Goal: Task Accomplishment & Management: Complete application form

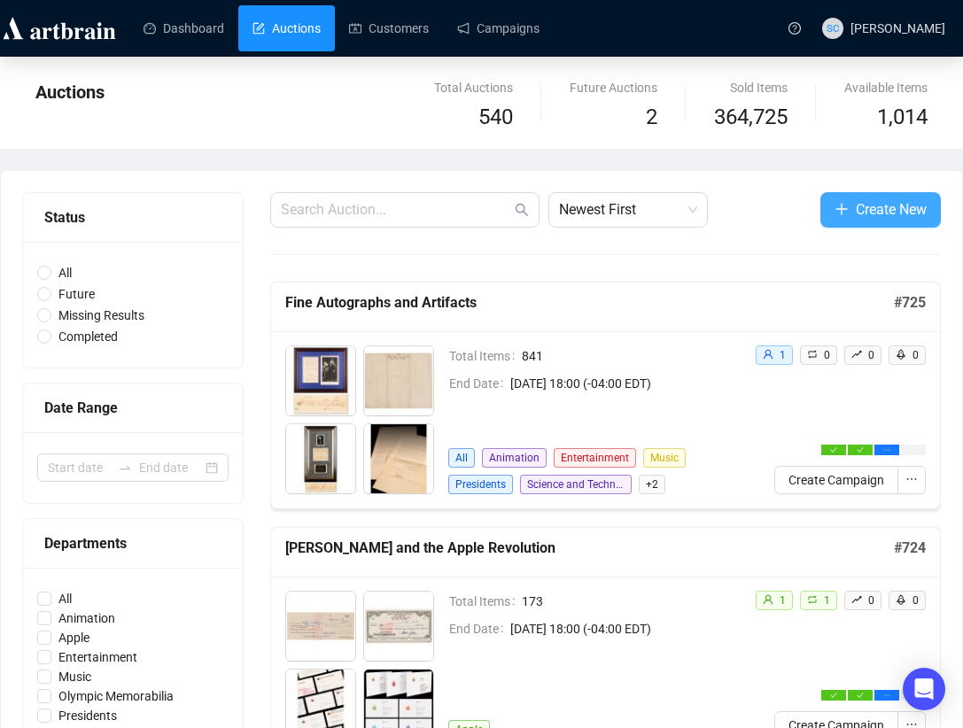
click at [863, 207] on span "Create New" at bounding box center [891, 209] width 71 height 22
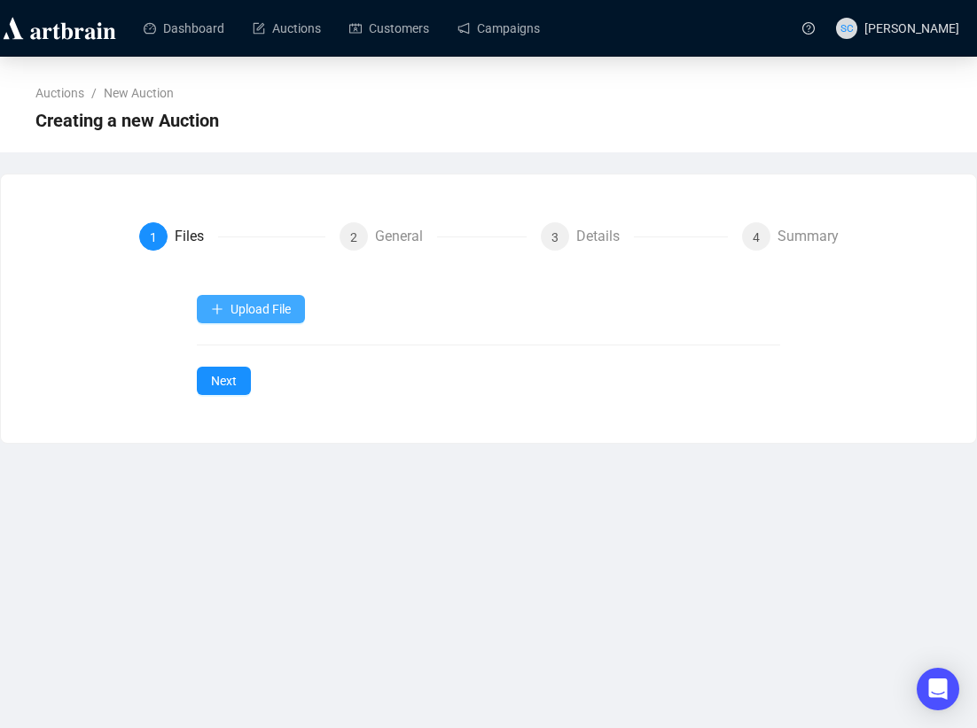
click at [287, 305] on span "Upload File" at bounding box center [260, 309] width 60 height 14
click at [241, 352] on div "Upload File Next" at bounding box center [488, 345] width 582 height 100
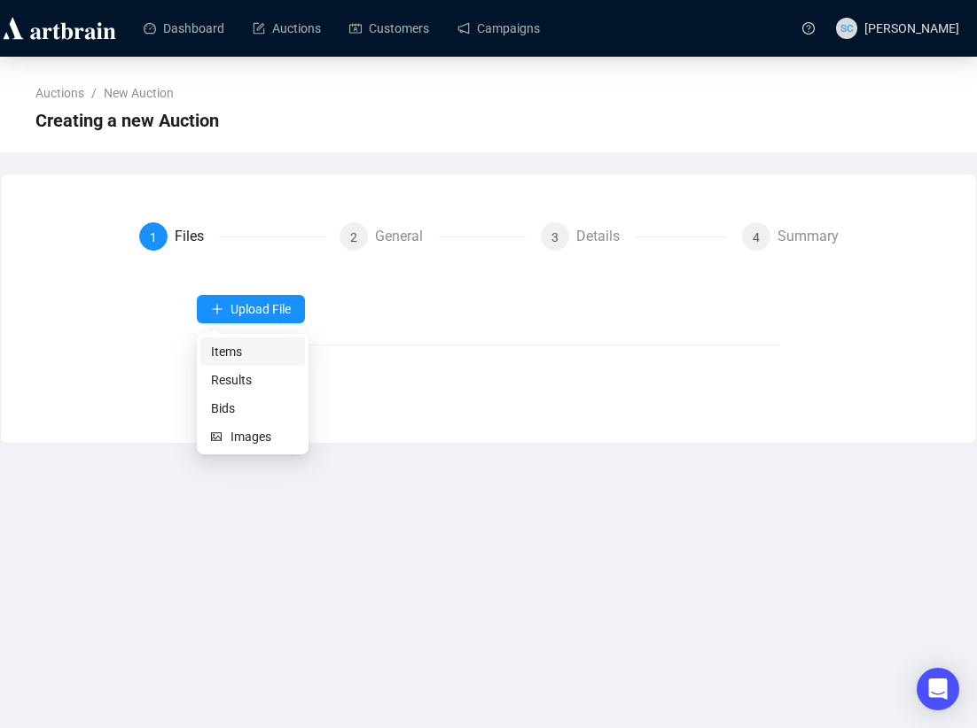
click at [243, 346] on span "Items" at bounding box center [252, 351] width 83 height 19
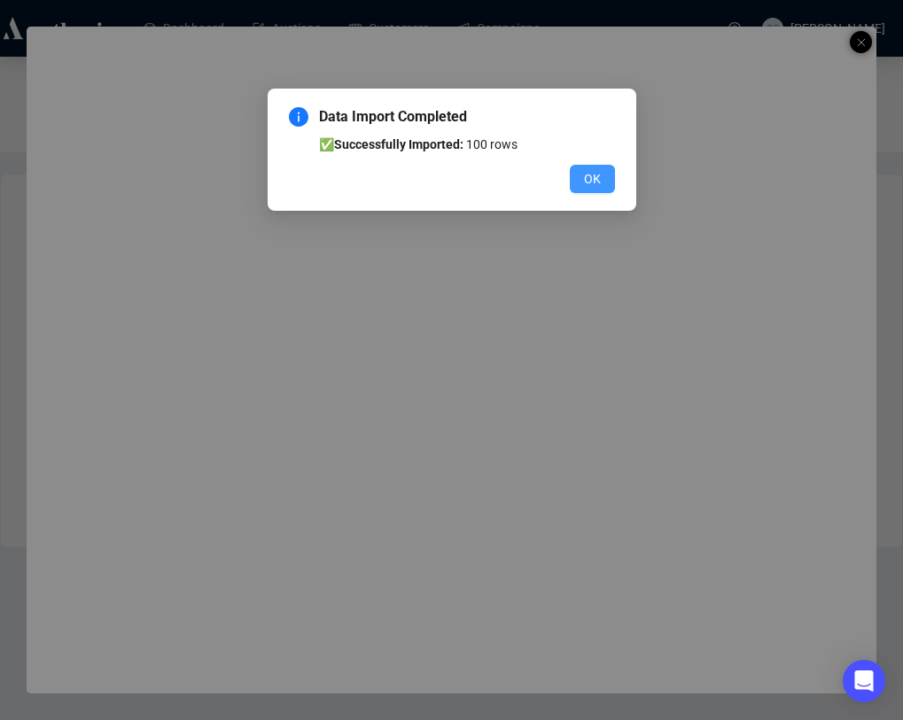
click at [600, 179] on button "OK" at bounding box center [592, 179] width 45 height 28
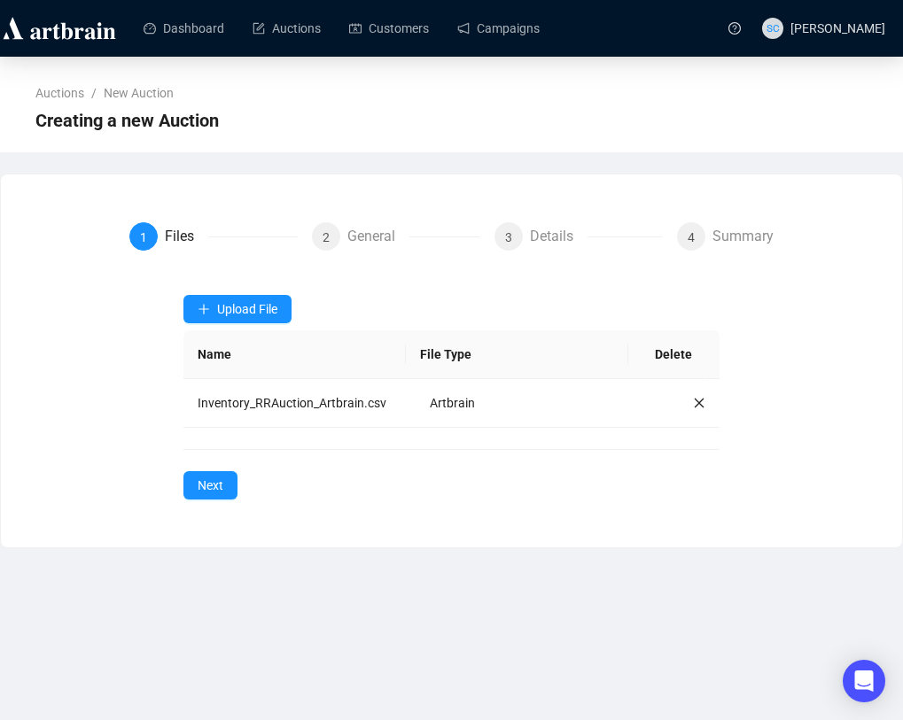
click at [256, 326] on div "Upload File Name File Type Delete Inventory_RRAuction_Artbrain.csv Artbrain" at bounding box center [451, 361] width 537 height 133
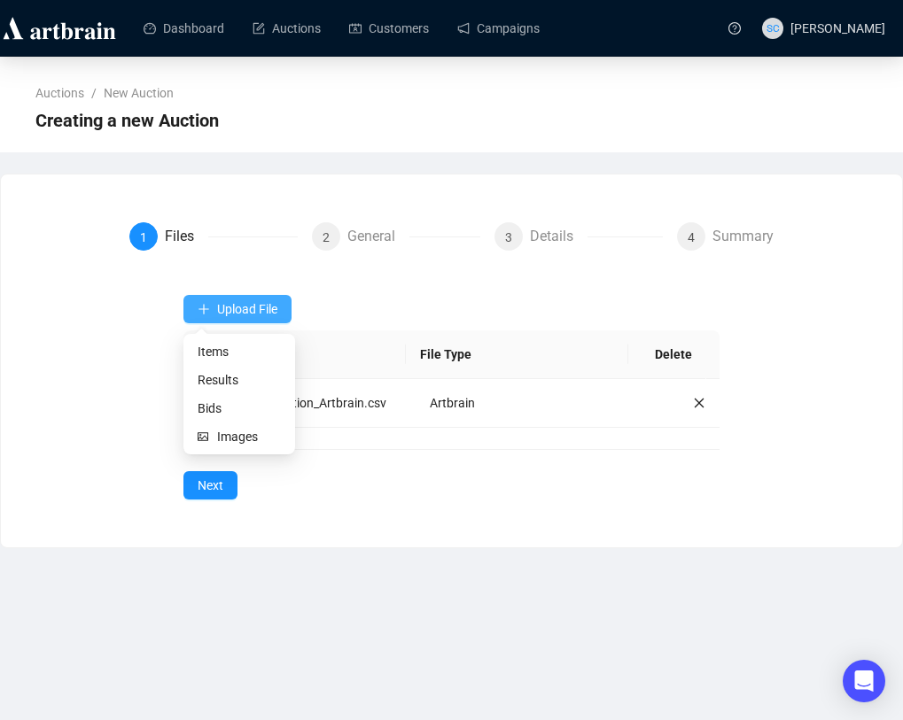
click at [260, 297] on button "Upload File" at bounding box center [237, 309] width 108 height 28
click at [258, 323] on button "Upload File" at bounding box center [237, 309] width 108 height 28
click at [224, 437] on span "Images" at bounding box center [249, 436] width 64 height 19
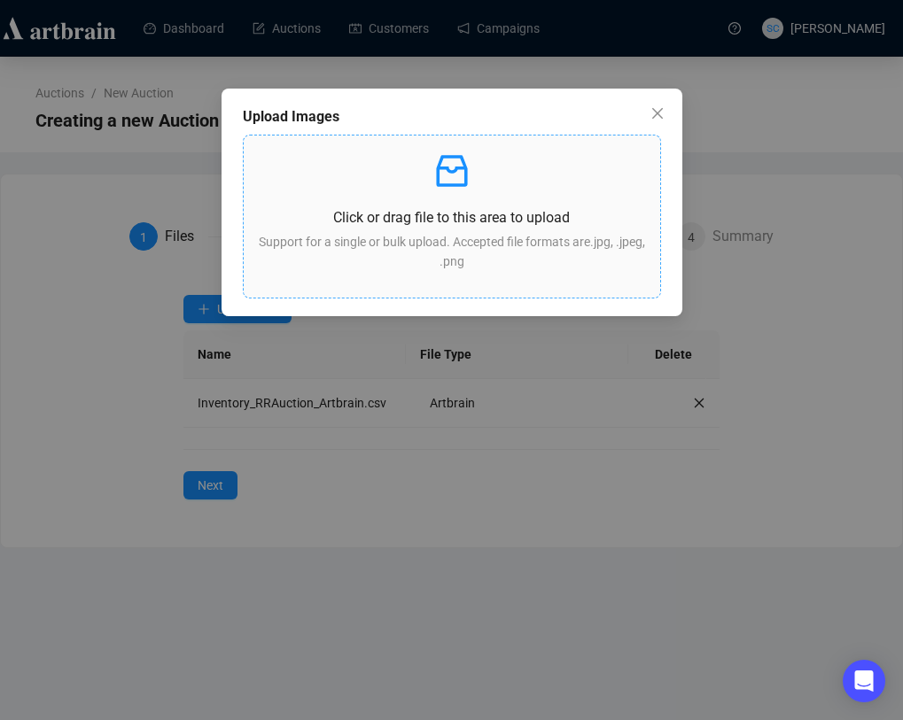
click at [387, 215] on p "Click or drag file to this area to upload" at bounding box center [452, 217] width 388 height 22
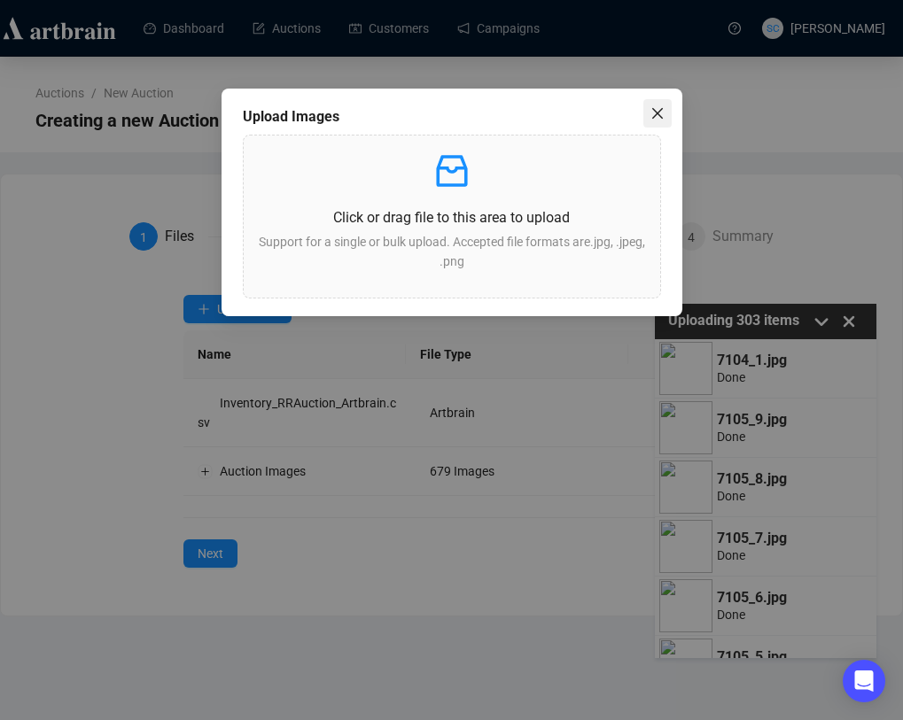
click at [662, 121] on button "Close" at bounding box center [657, 113] width 28 height 28
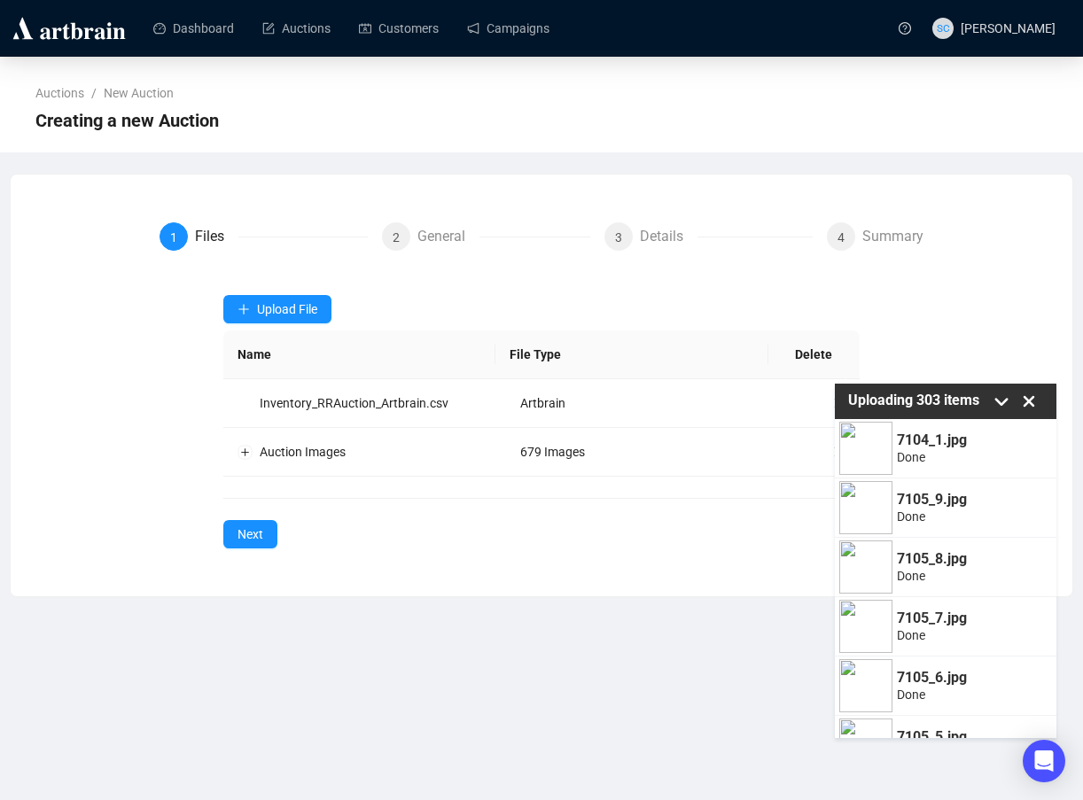
click at [976, 401] on icon at bounding box center [1001, 401] width 27 height 27
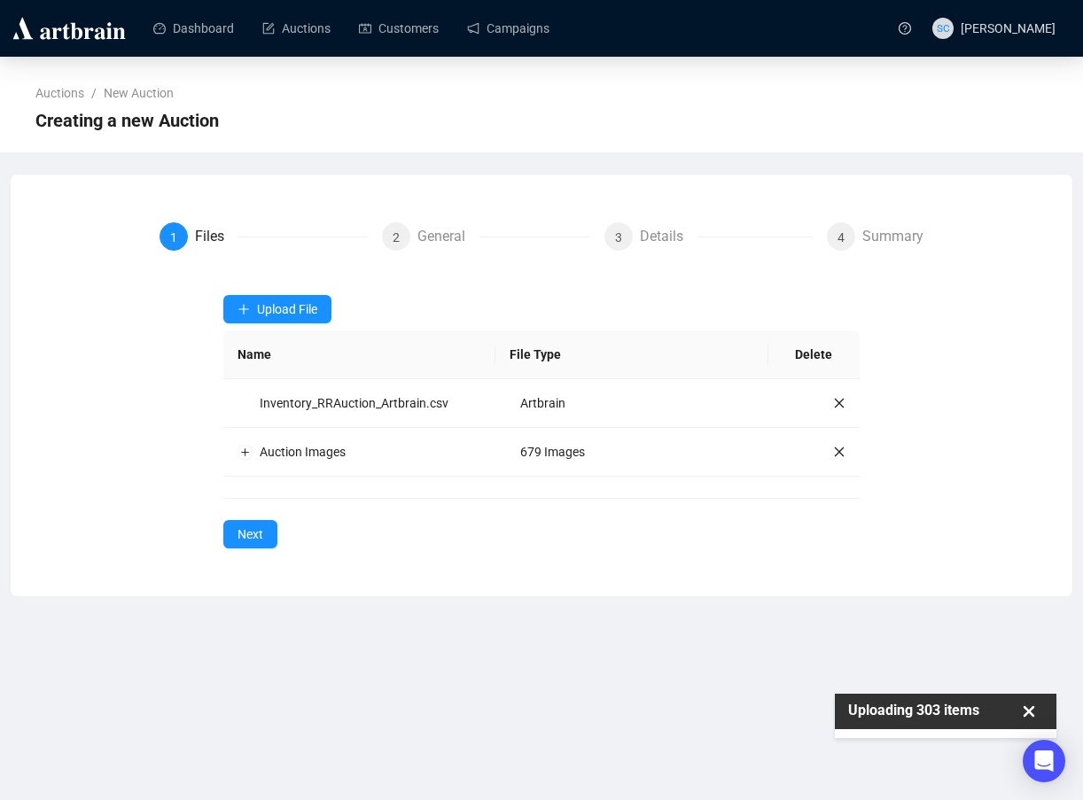
click at [965, 708] on p "Uploading 303 items" at bounding box center [917, 711] width 139 height 16
click at [914, 703] on p "Uploading 303 items" at bounding box center [917, 711] width 139 height 16
drag, startPoint x: 894, startPoint y: 716, endPoint x: 892, endPoint y: 731, distance: 15.2
click at [894, 716] on p "Uploading 303 items" at bounding box center [917, 711] width 139 height 16
click at [892, 728] on div "Uploading 303 items" at bounding box center [946, 716] width 222 height 44
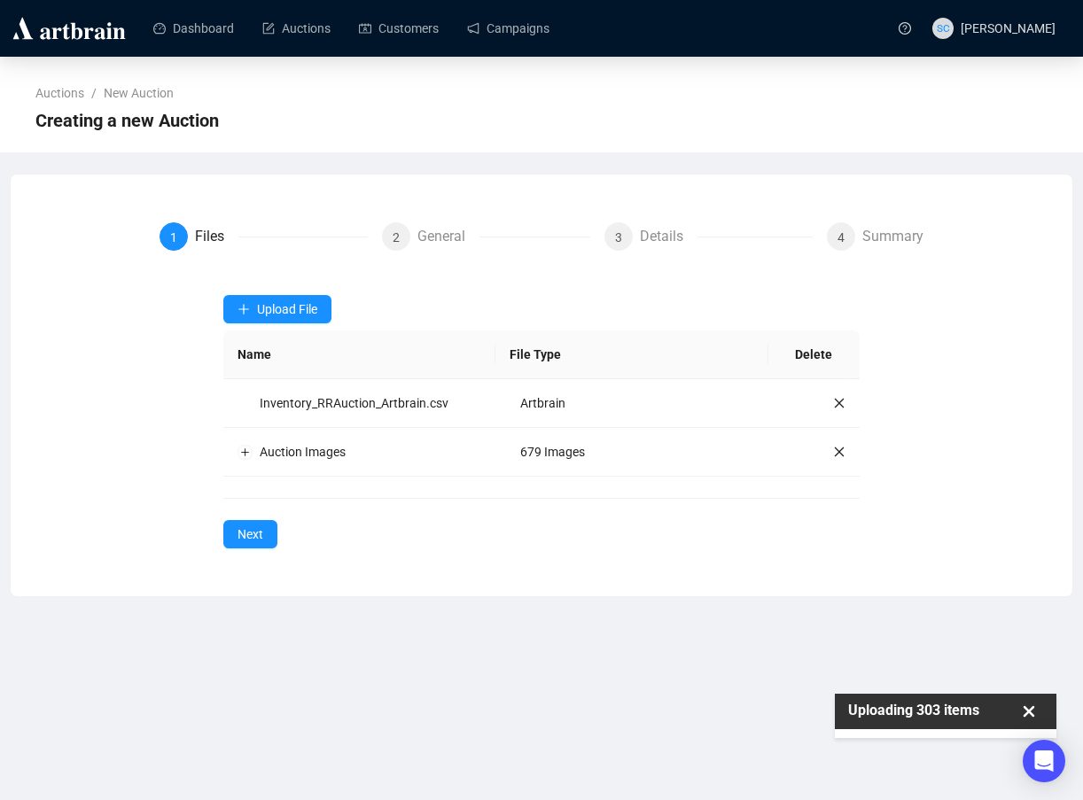
click at [892, 707] on p "Uploading 303 items" at bounding box center [917, 711] width 139 height 16
click at [976, 712] on icon at bounding box center [1029, 712] width 12 height 12
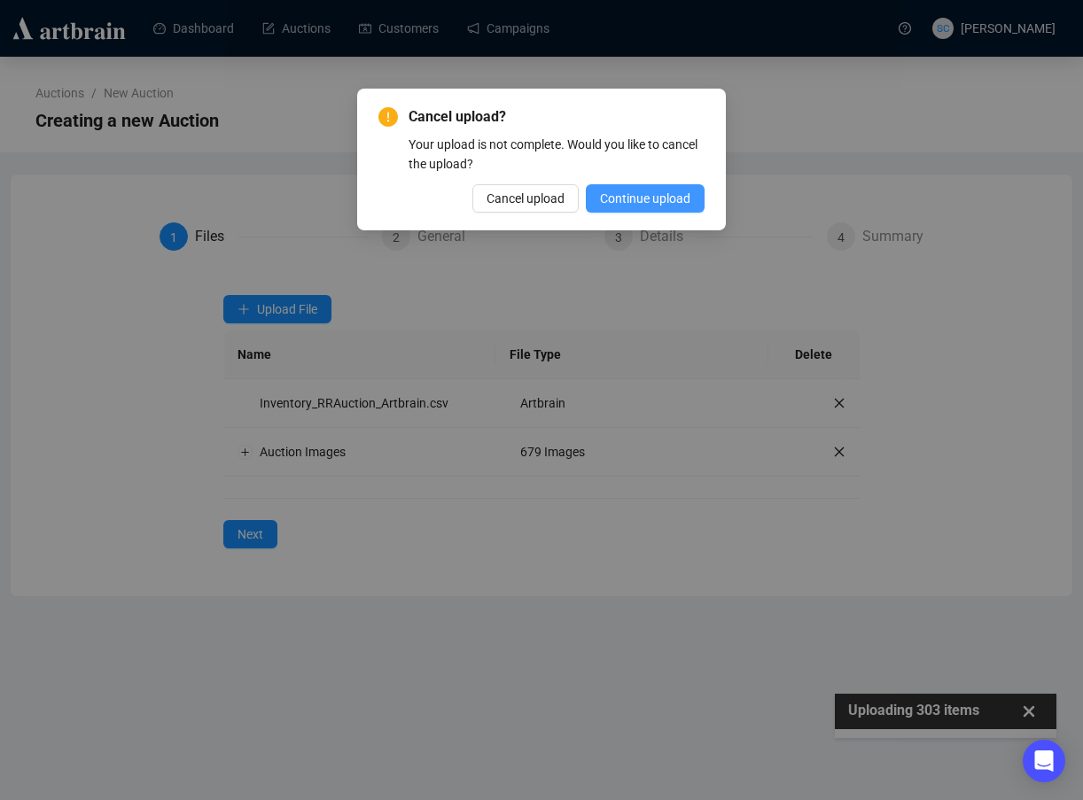
click at [616, 197] on span "Continue upload" at bounding box center [645, 198] width 90 height 19
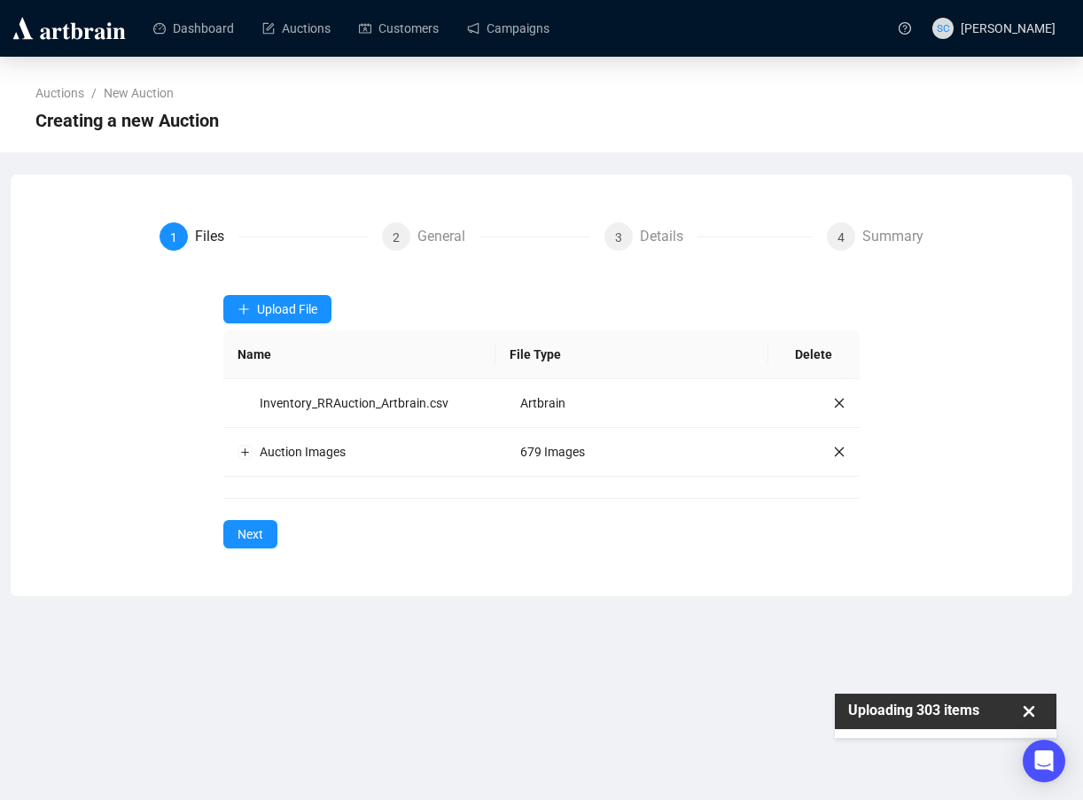
click at [976, 711] on icon at bounding box center [1029, 711] width 27 height 27
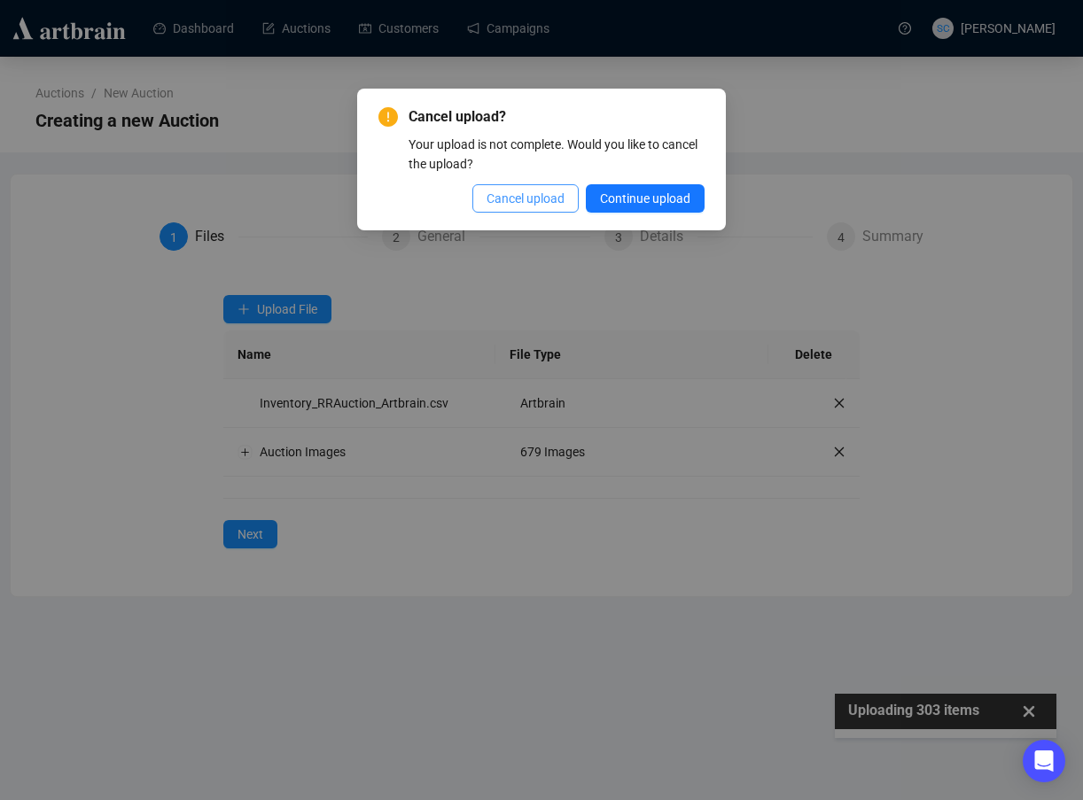
click at [525, 196] on span "Cancel upload" at bounding box center [525, 198] width 78 height 19
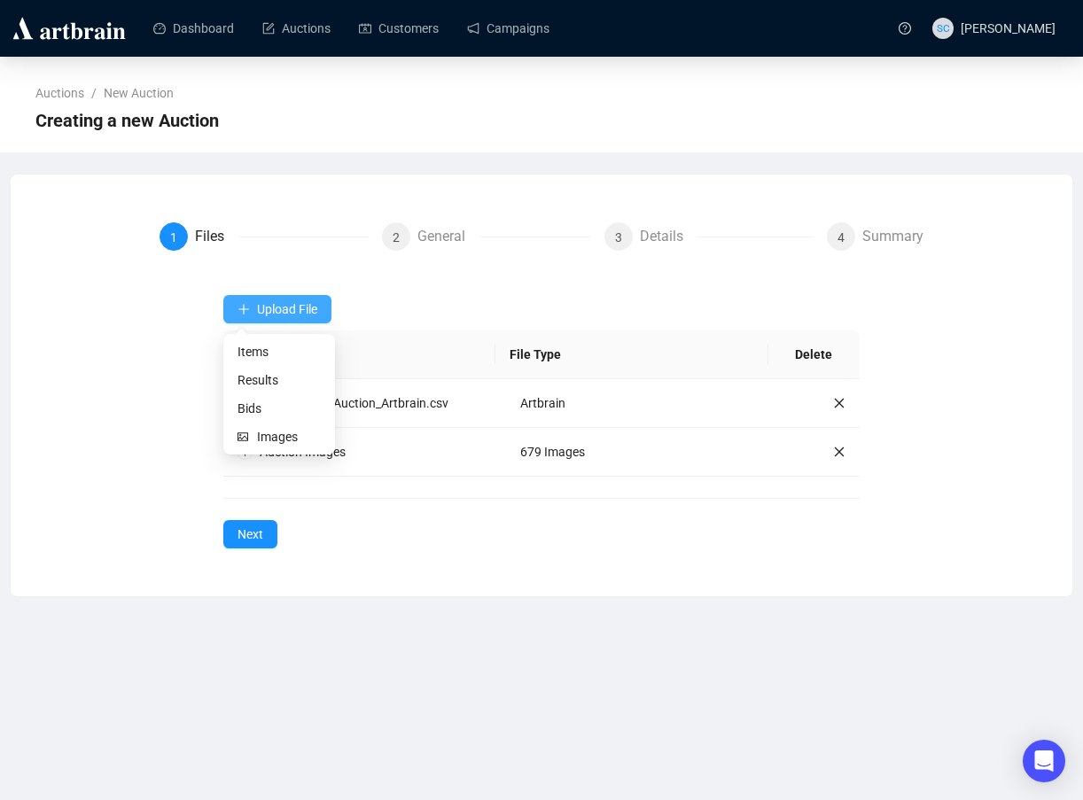
click at [261, 315] on span "Upload File" at bounding box center [287, 309] width 60 height 14
click at [689, 462] on td "679 Images" at bounding box center [647, 452] width 283 height 49
click at [835, 450] on icon "close" at bounding box center [840, 452] width 10 height 10
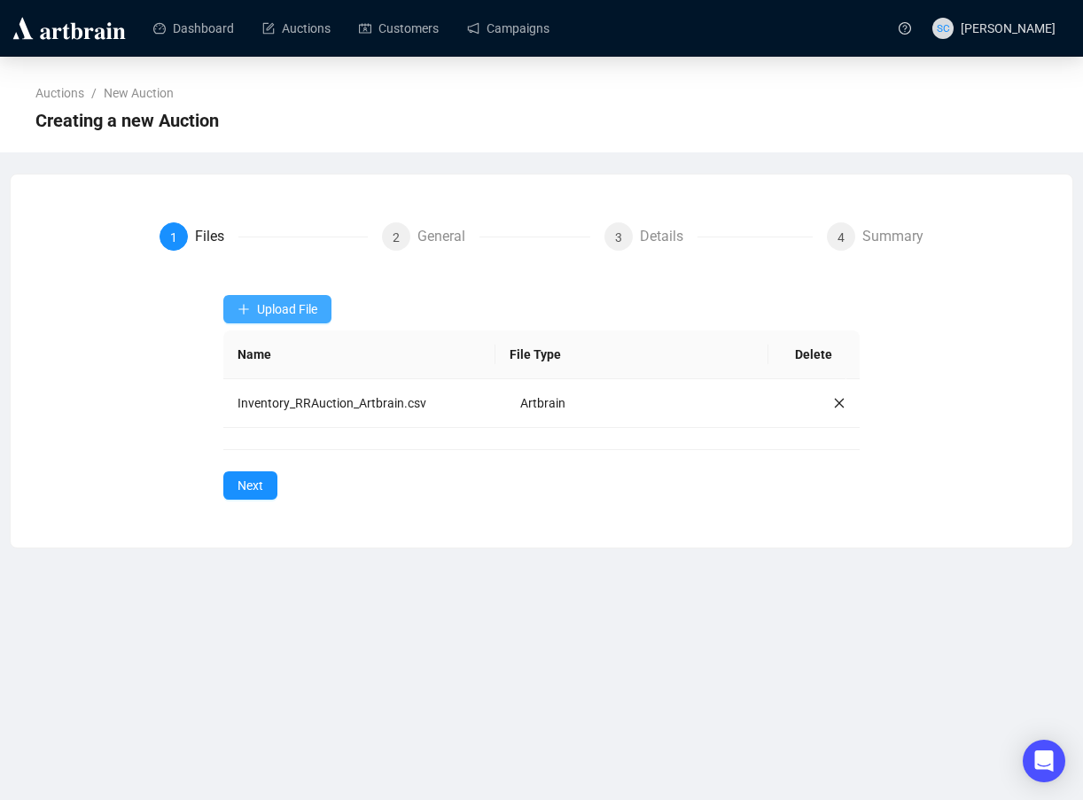
click at [278, 307] on span "Upload File" at bounding box center [287, 309] width 60 height 14
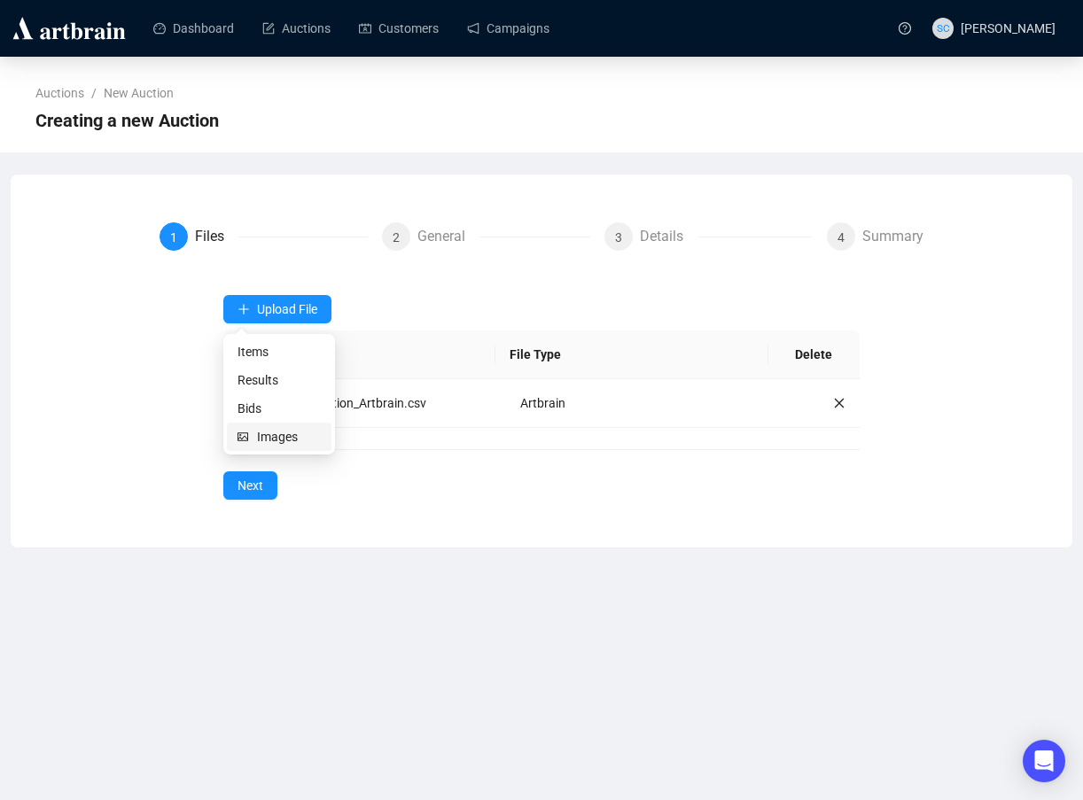
click at [256, 425] on li "Images" at bounding box center [279, 437] width 105 height 28
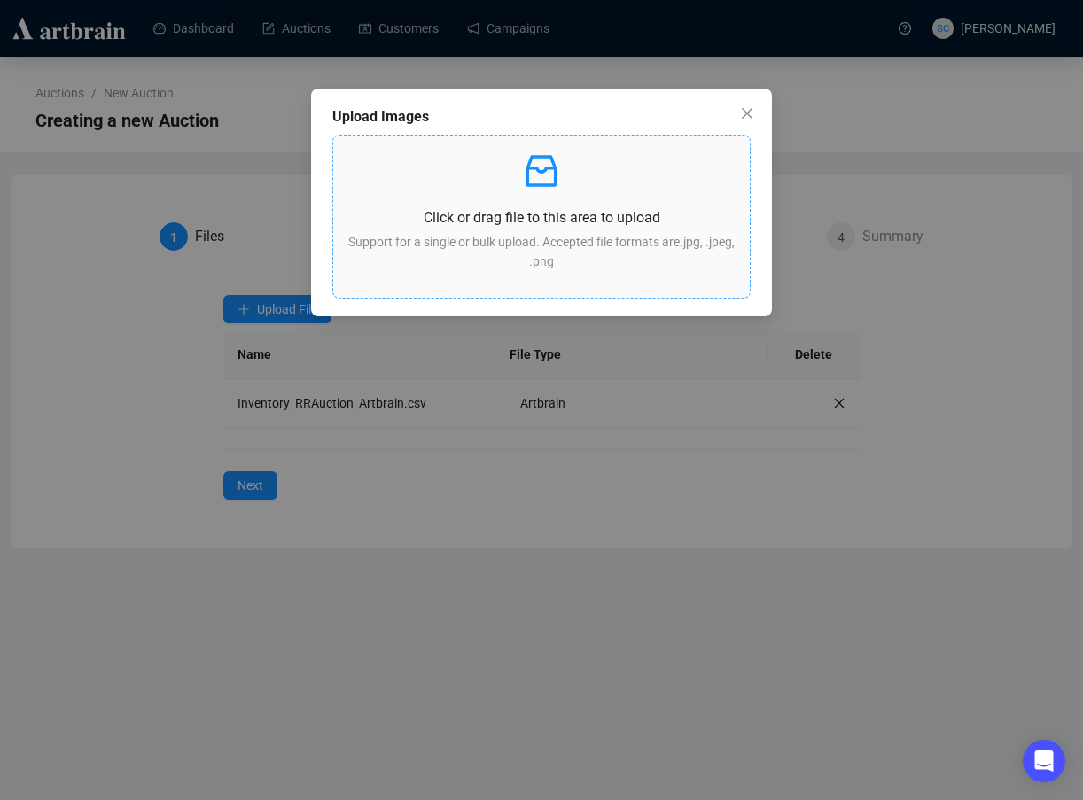
click at [586, 201] on div "Click or drag file to this area to upload Support for a single or bulk upload. …" at bounding box center [541, 217] width 388 height 134
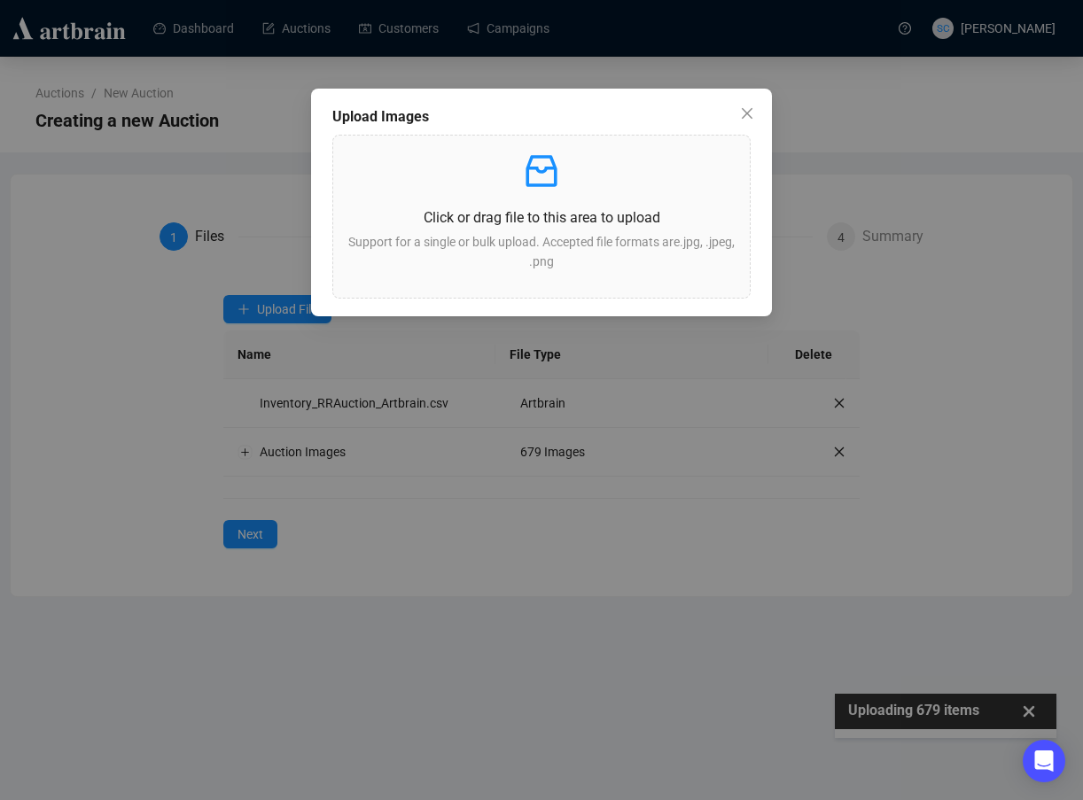
click at [945, 719] on div "Upload Images Click or drag file to this area to upload Support for a single or…" at bounding box center [541, 400] width 1083 height 800
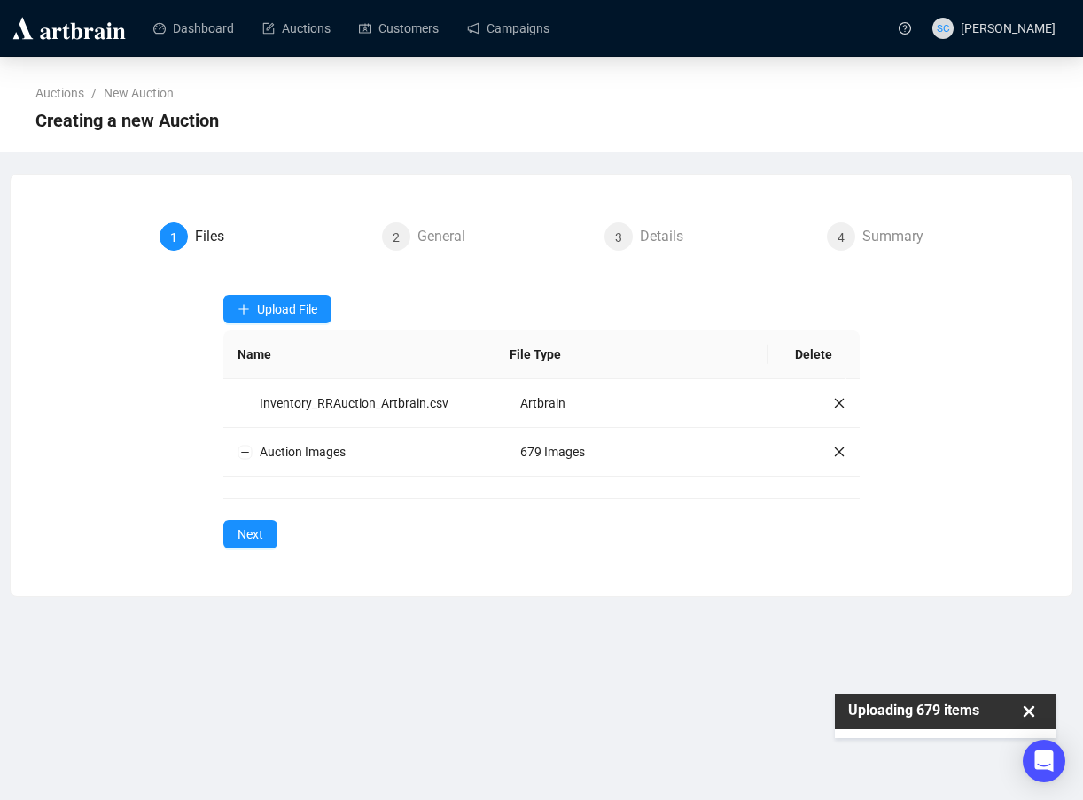
click at [929, 705] on p "Uploading 679 items" at bounding box center [917, 711] width 139 height 16
click at [252, 506] on div "Upload File Name File Type Delete Inventory_RRAuction_Artbrain.csv Artbrain Auc…" at bounding box center [541, 421] width 637 height 253
click at [252, 536] on span "Next" at bounding box center [250, 534] width 26 height 19
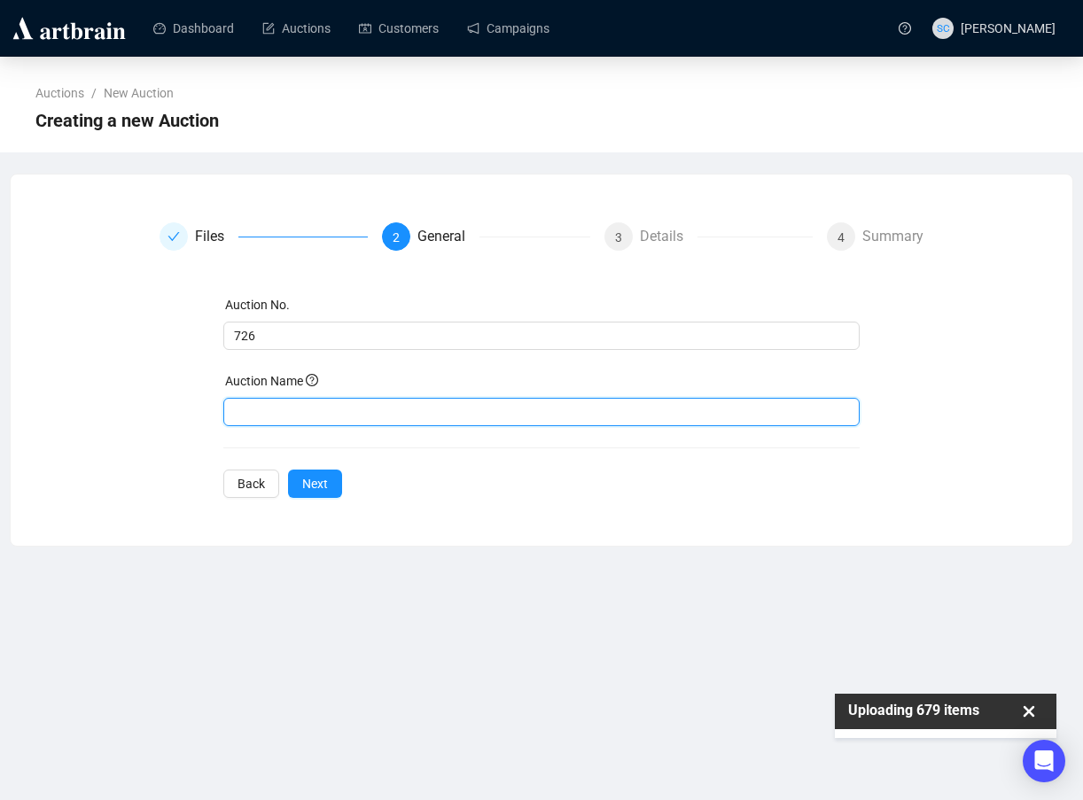
click at [282, 409] on input "text" at bounding box center [541, 412] width 637 height 28
type input "Remarkable Rarities"
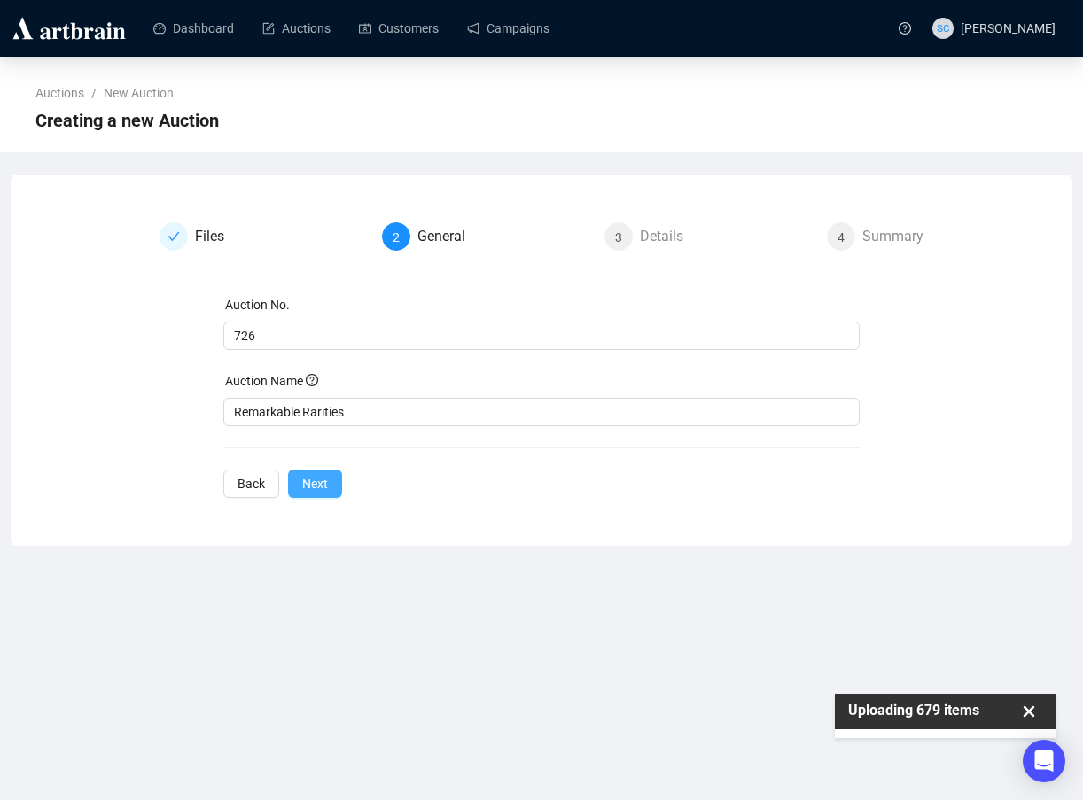
click at [313, 480] on span "Next" at bounding box center [315, 483] width 26 height 19
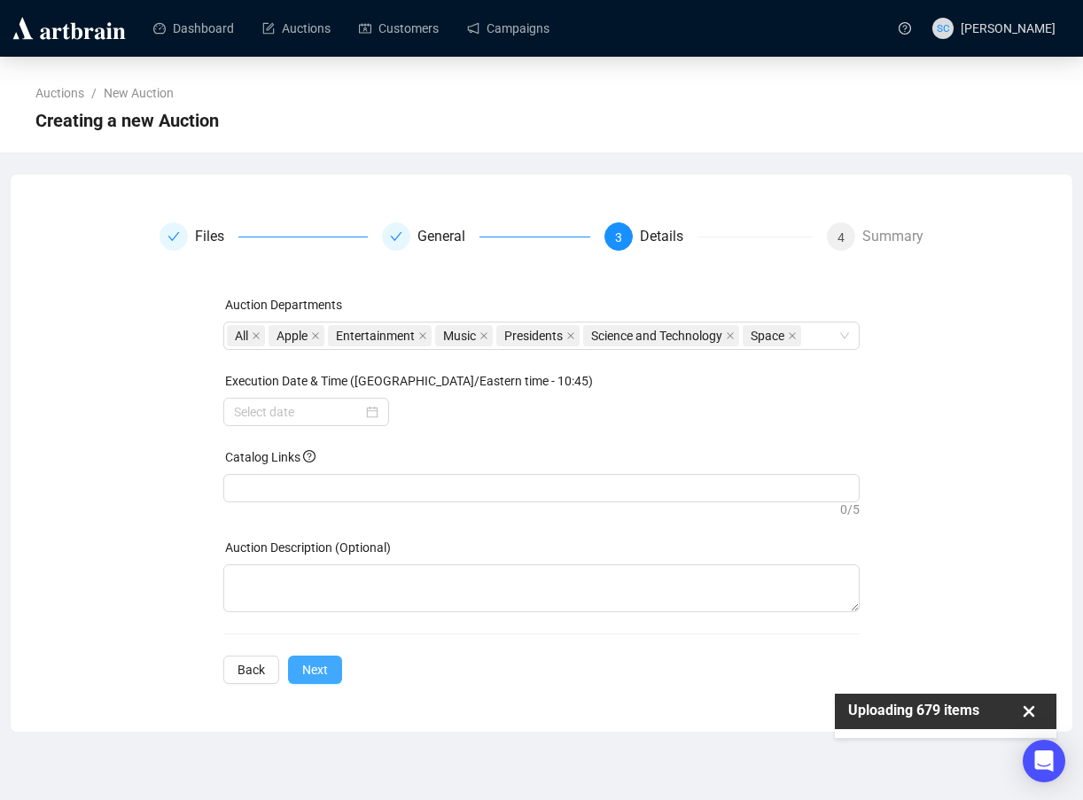
click at [322, 658] on button "Next" at bounding box center [315, 670] width 54 height 28
click at [276, 413] on input at bounding box center [298, 411] width 128 height 19
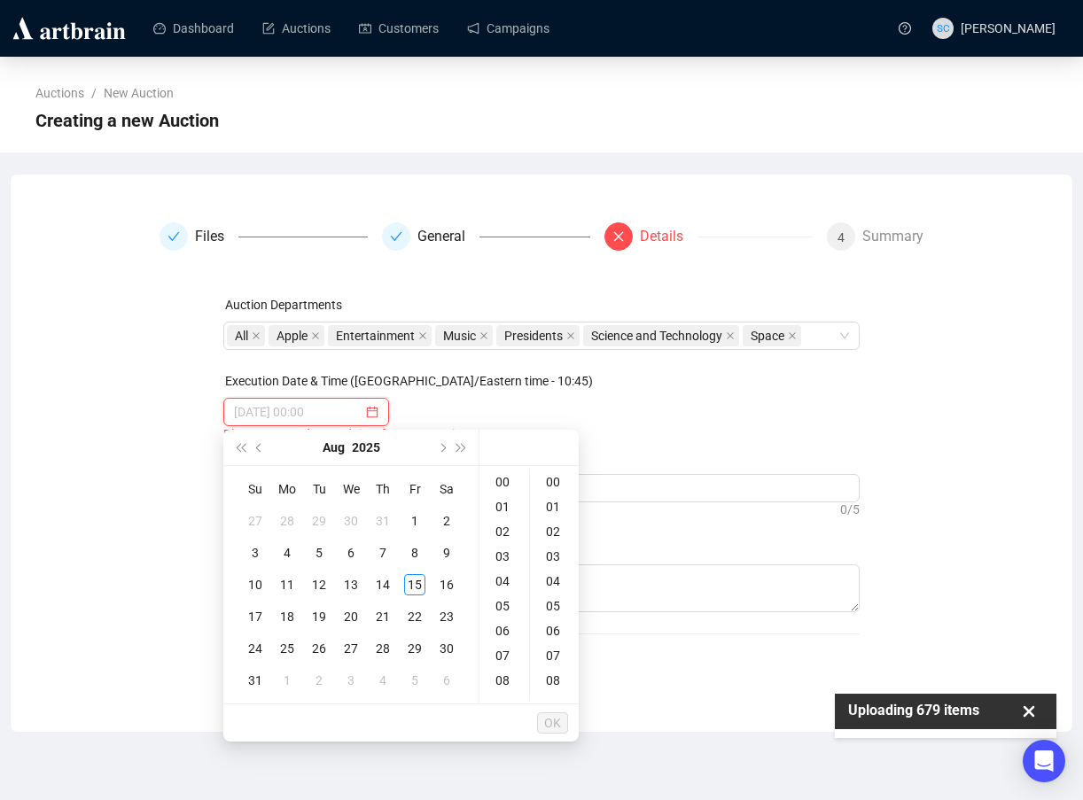
type input "2025-08-01 00:00"
click at [440, 440] on button "Next month (PageDown)" at bounding box center [441, 447] width 19 height 35
click at [458, 580] on td "20" at bounding box center [447, 585] width 32 height 32
click at [502, 510] on div "01" at bounding box center [504, 506] width 43 height 25
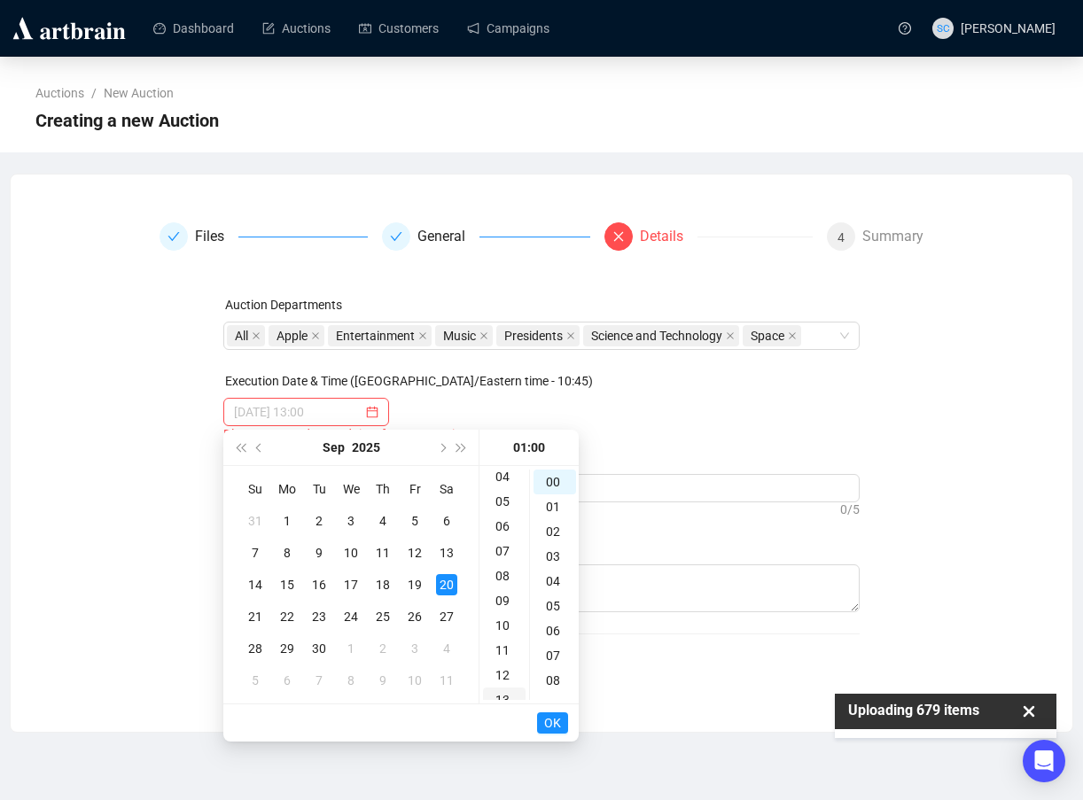
click at [509, 692] on div "13" at bounding box center [504, 700] width 43 height 25
type input "2025-09-20 13:00"
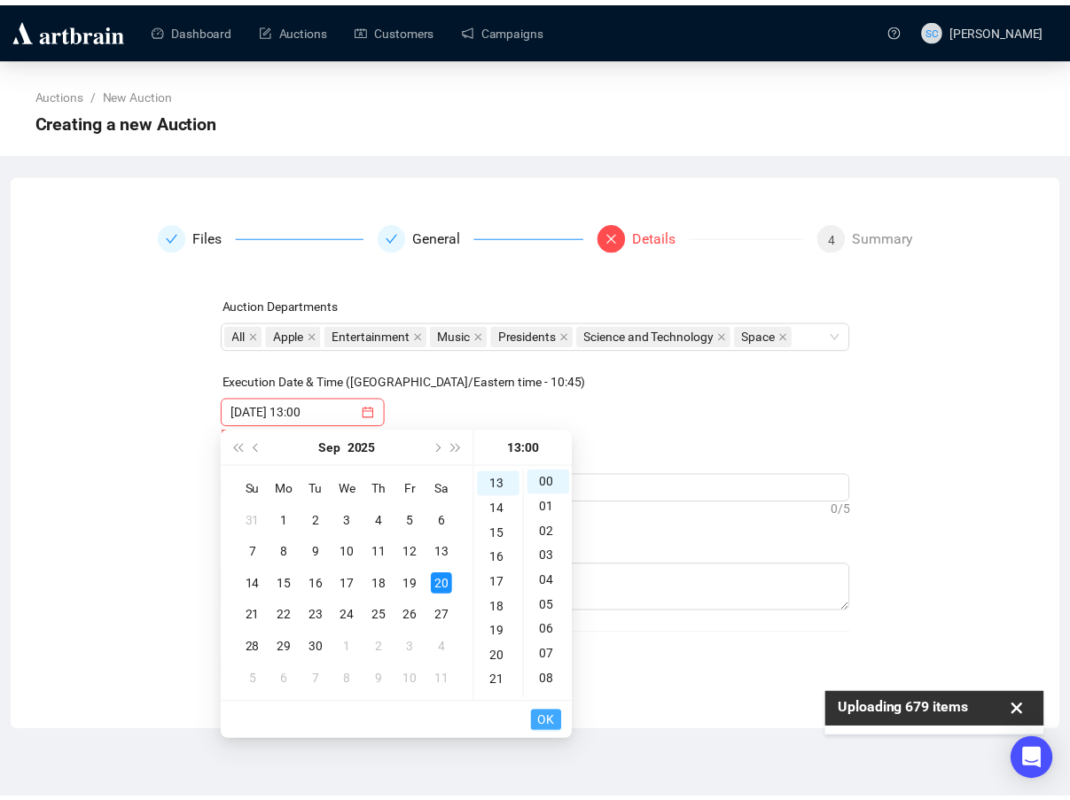
scroll to position [323, 0]
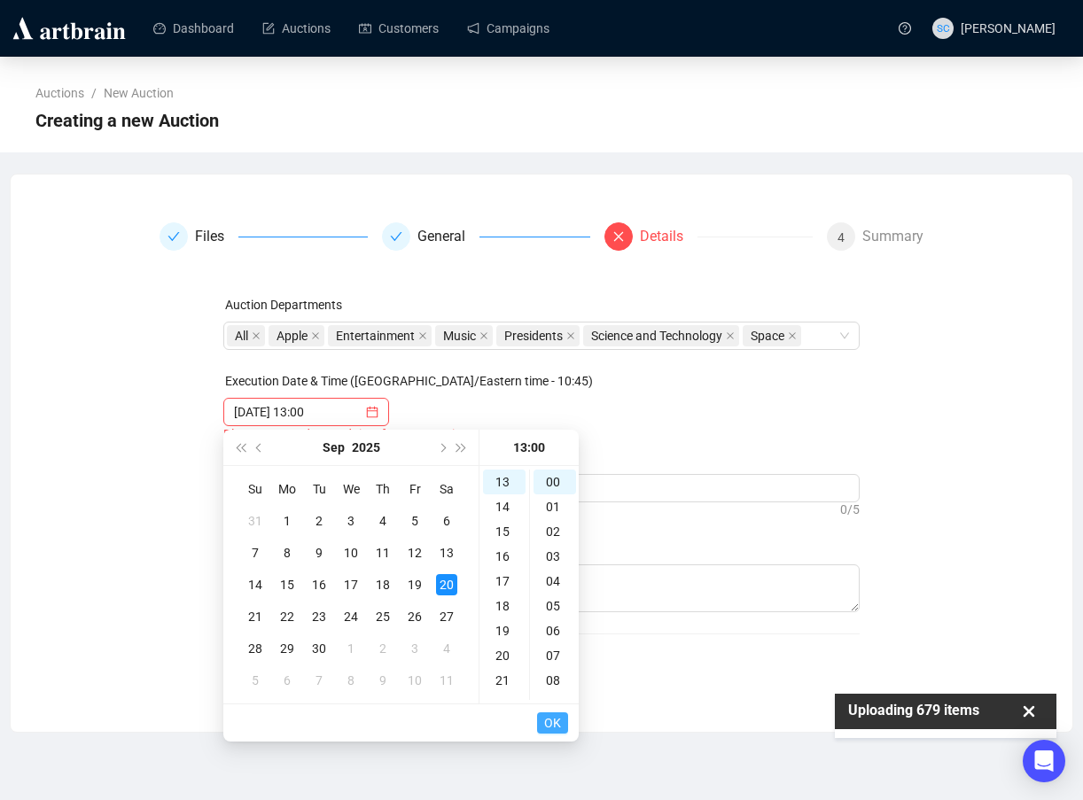
click at [556, 722] on span "OK" at bounding box center [552, 723] width 17 height 34
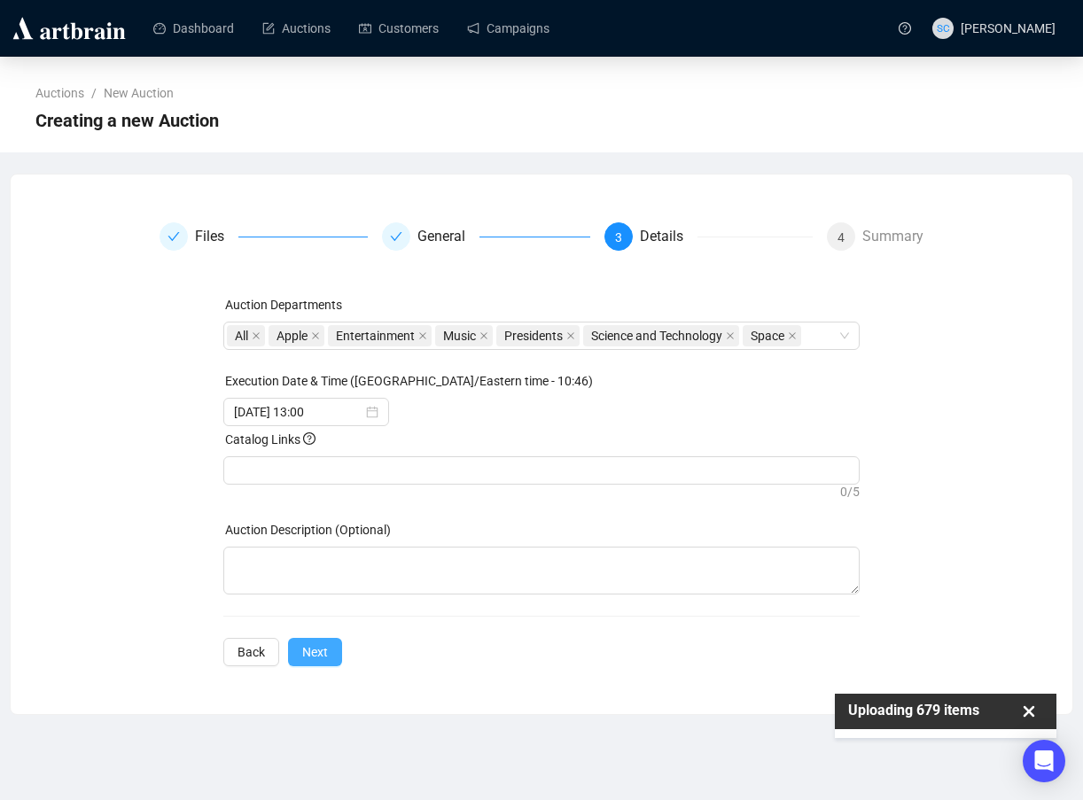
click at [311, 657] on span "Next" at bounding box center [315, 651] width 26 height 19
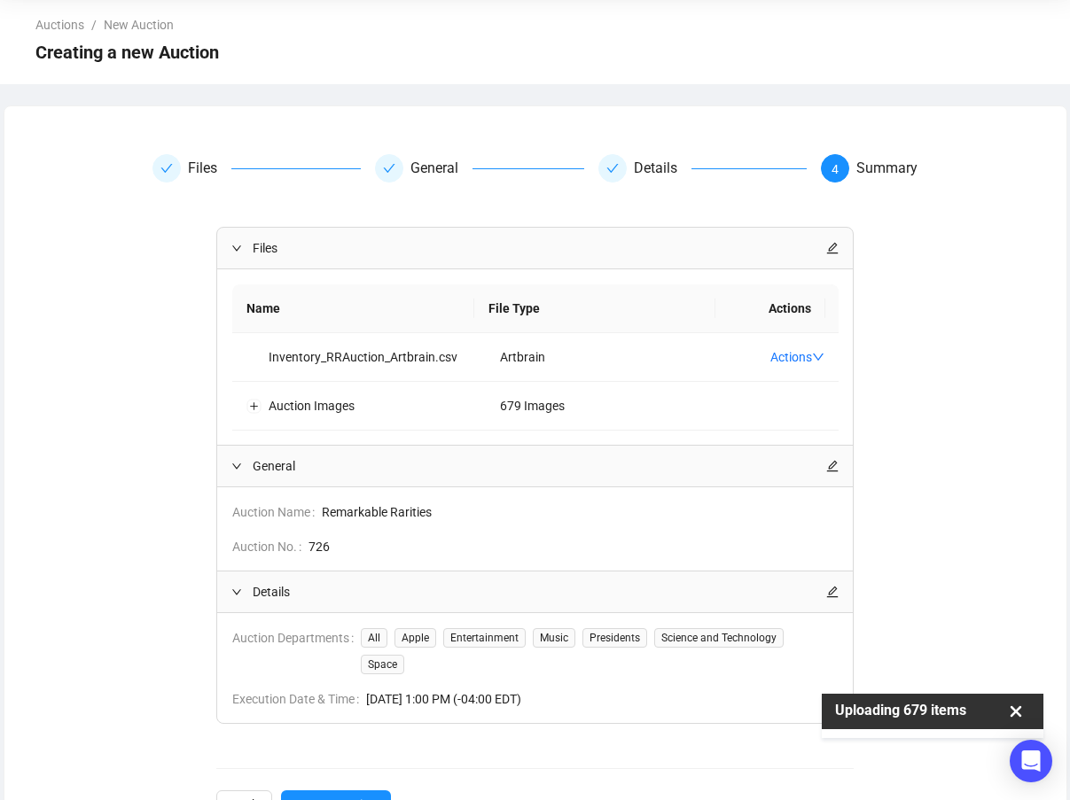
scroll to position [155, 0]
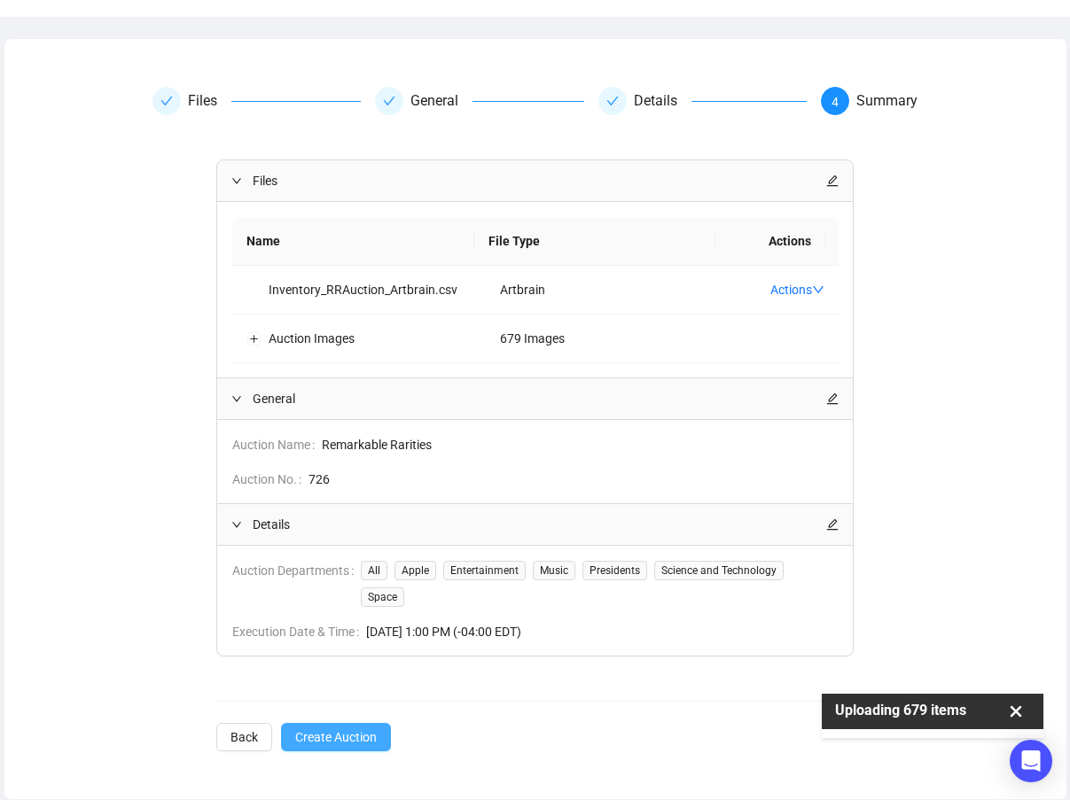
click at [379, 723] on button "Create Auction" at bounding box center [336, 737] width 110 height 28
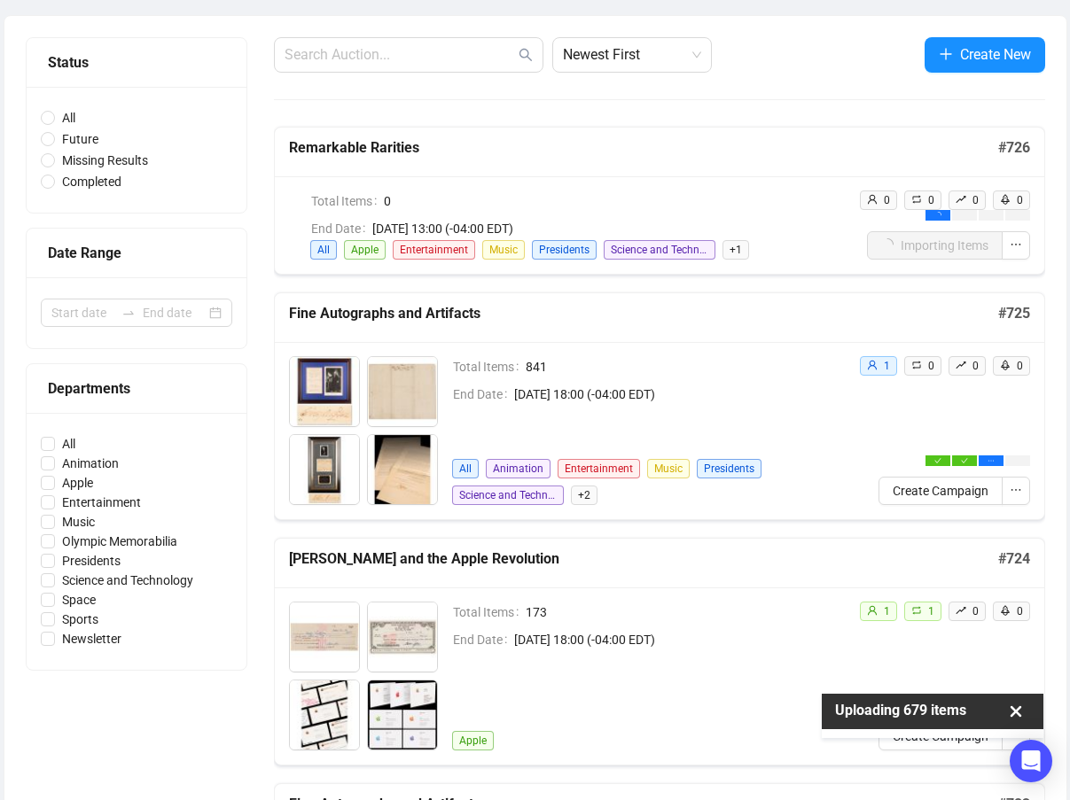
click at [597, 136] on div "Remarkable Rarities # 726" at bounding box center [659, 153] width 769 height 50
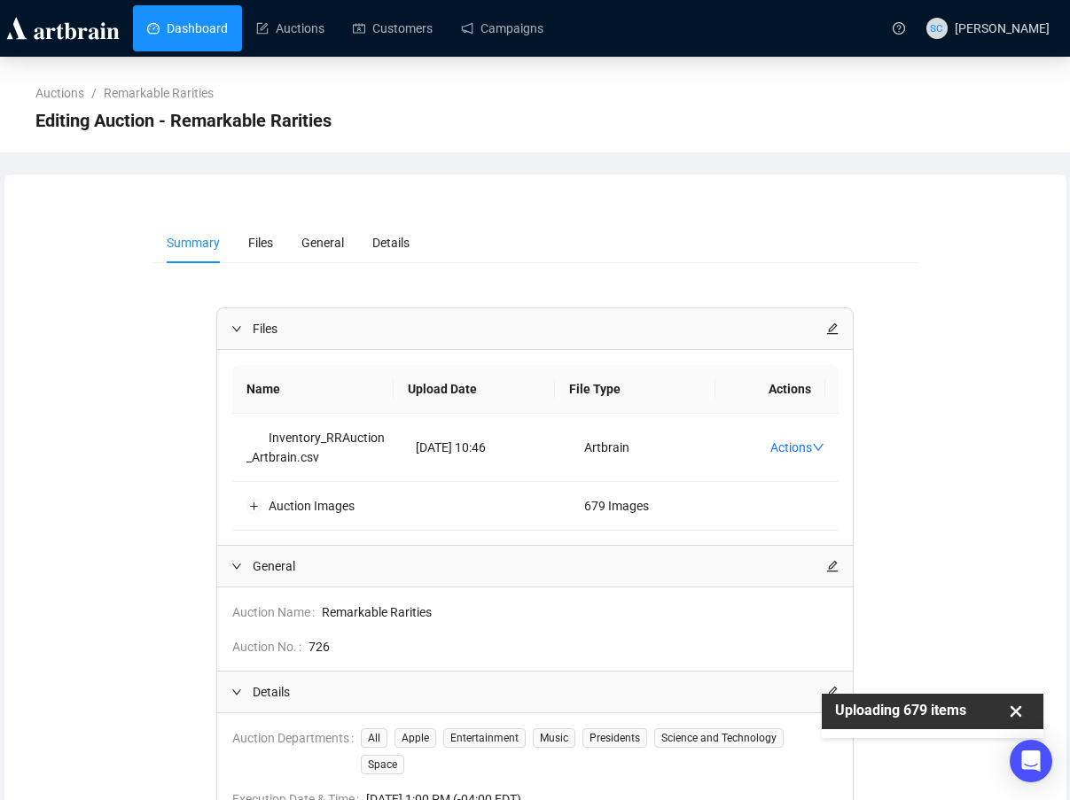
click at [220, 20] on link "Dashboard" at bounding box center [187, 28] width 81 height 46
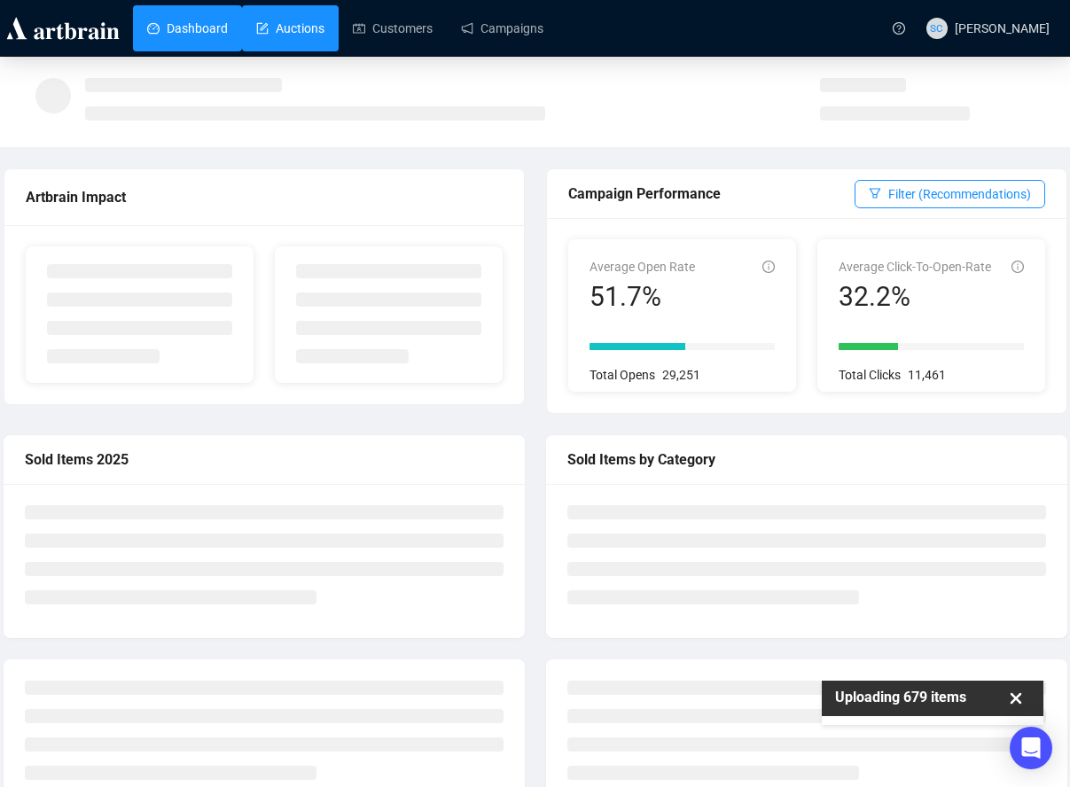
click at [305, 32] on link "Auctions" at bounding box center [290, 28] width 68 height 46
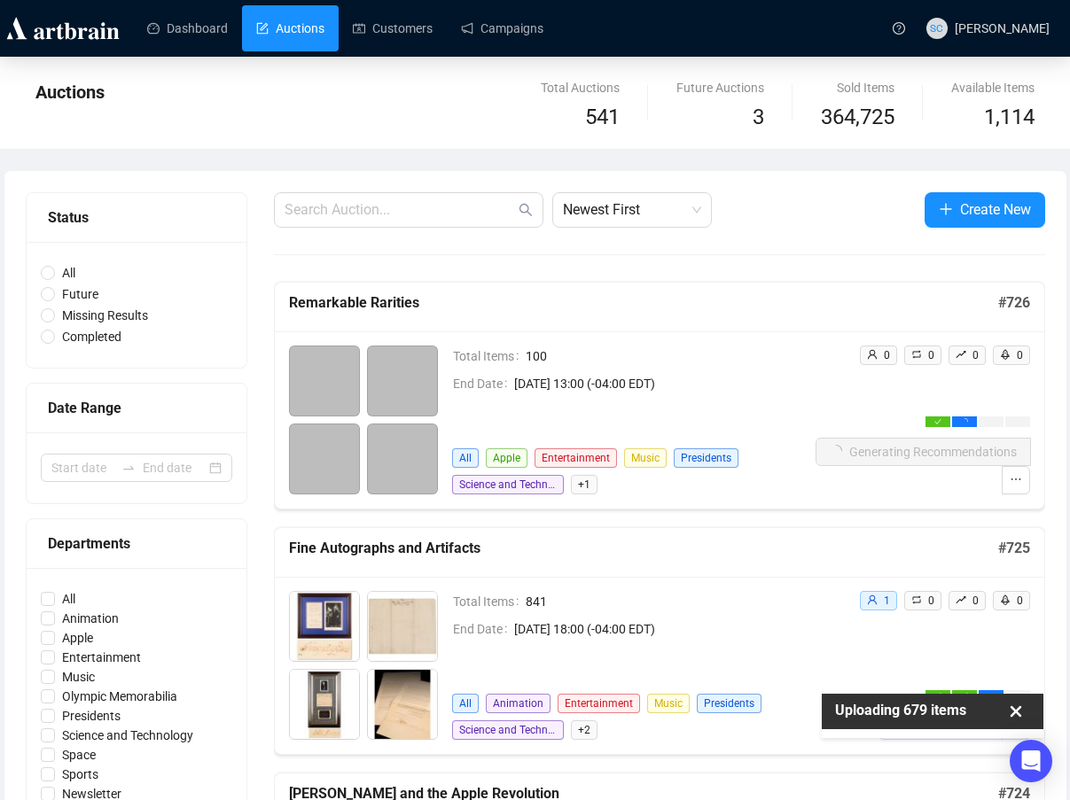
click at [624, 338] on div "Total Items 100 End Date September 20th 2025, 13:00 (-04:00 EDT) All Apple Ente…" at bounding box center [659, 419] width 769 height 177
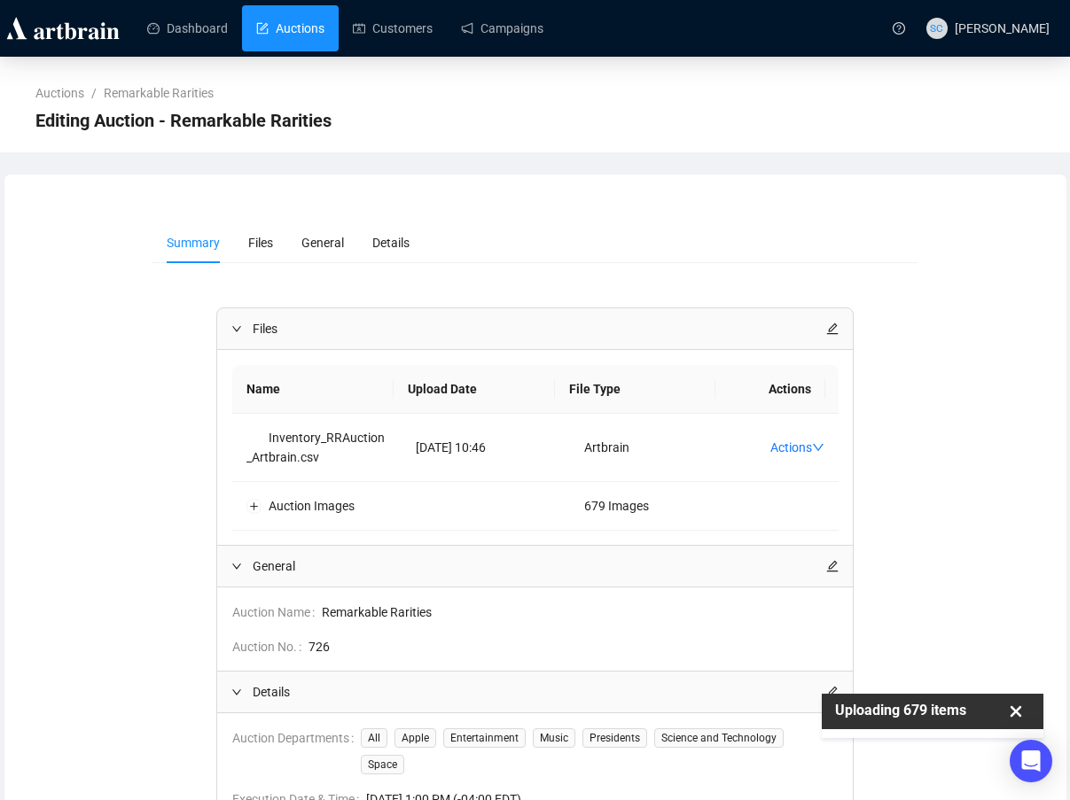
click at [324, 24] on link "Auctions" at bounding box center [290, 28] width 68 height 46
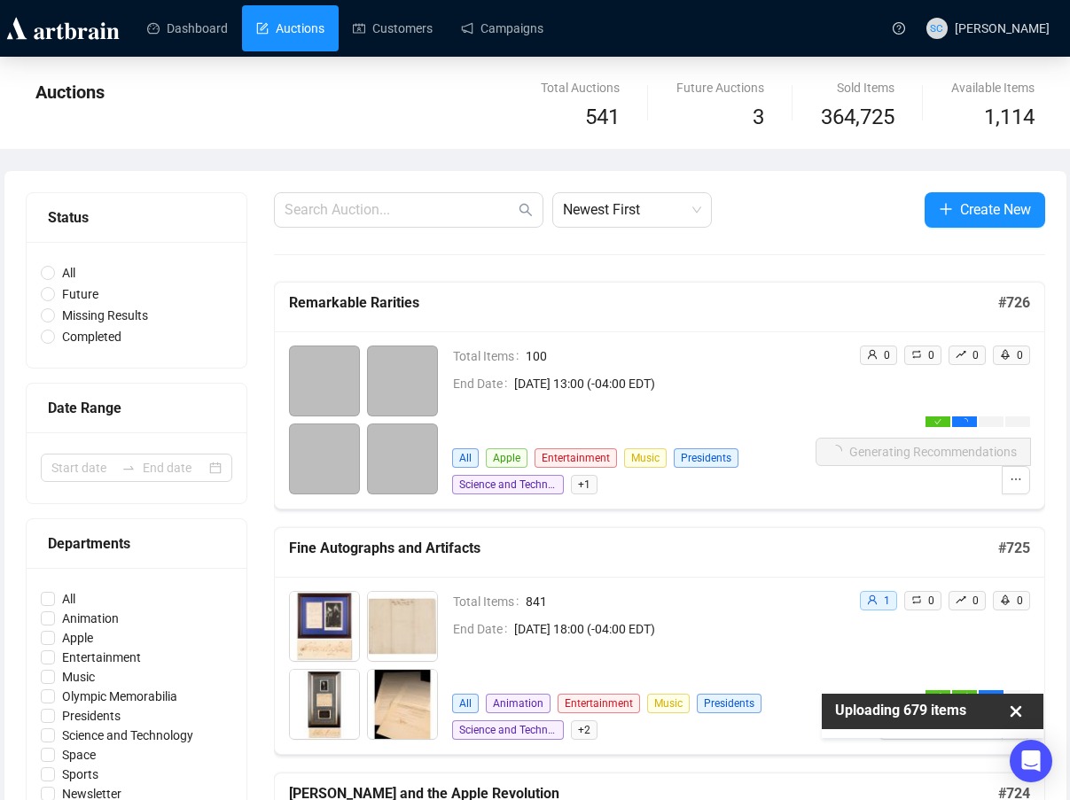
click at [976, 712] on icon at bounding box center [1015, 711] width 27 height 27
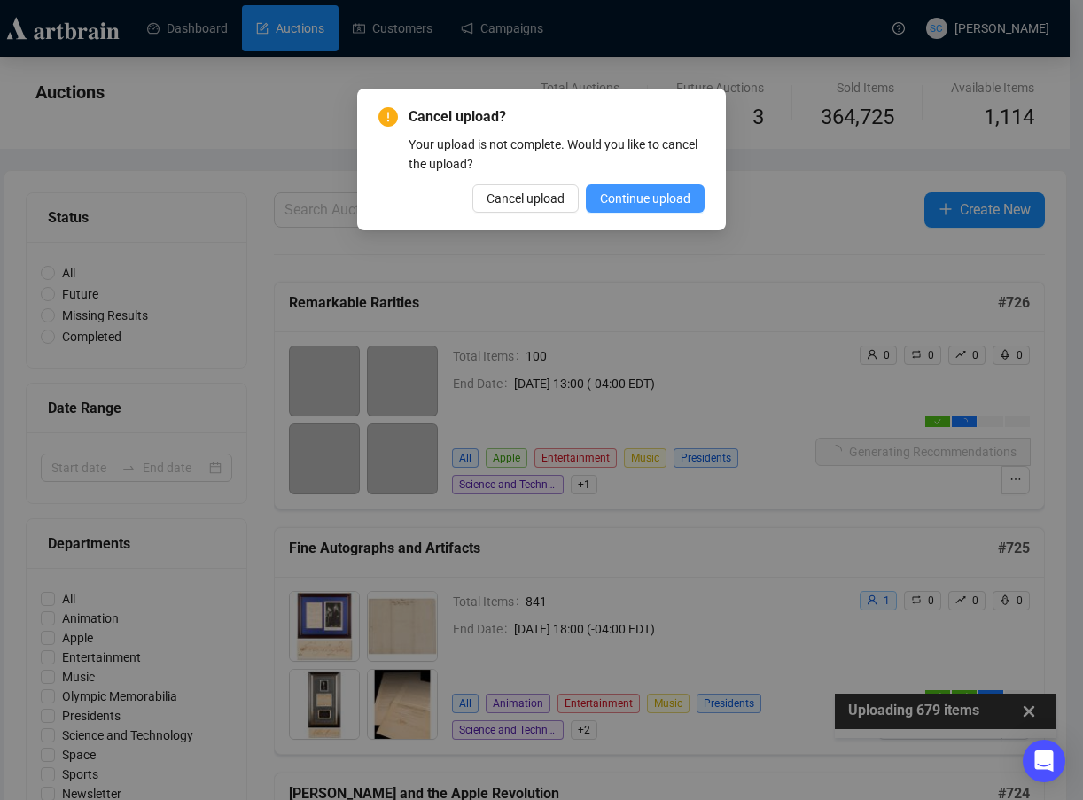
click at [667, 198] on span "Continue upload" at bounding box center [645, 198] width 90 height 19
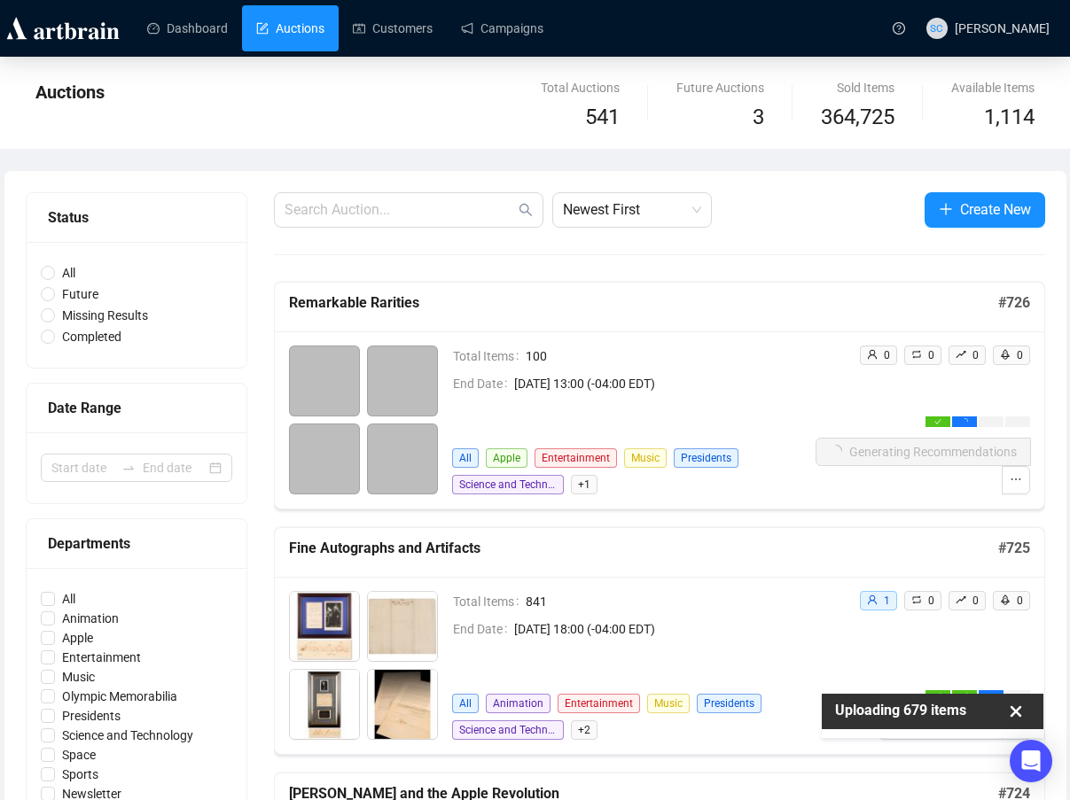
click at [922, 707] on p "Uploading 679 items" at bounding box center [904, 711] width 139 height 16
click at [757, 358] on span "100" at bounding box center [670, 355] width 290 height 19
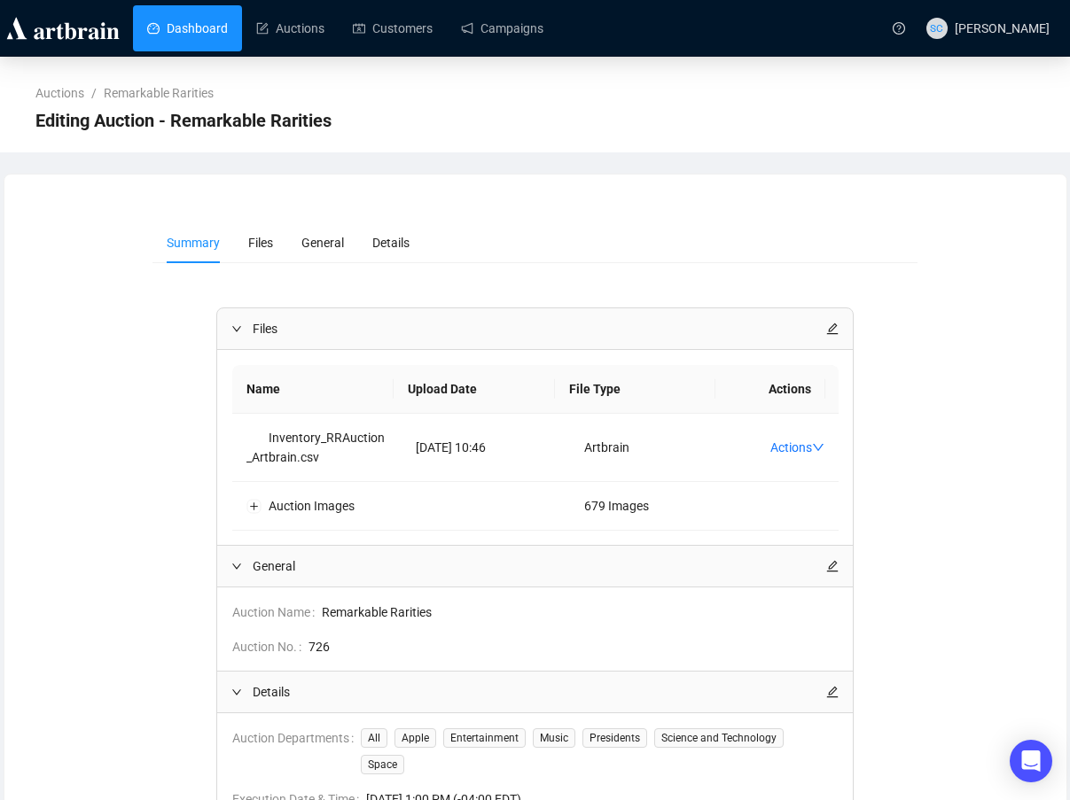
click at [170, 23] on link "Dashboard" at bounding box center [187, 28] width 81 height 46
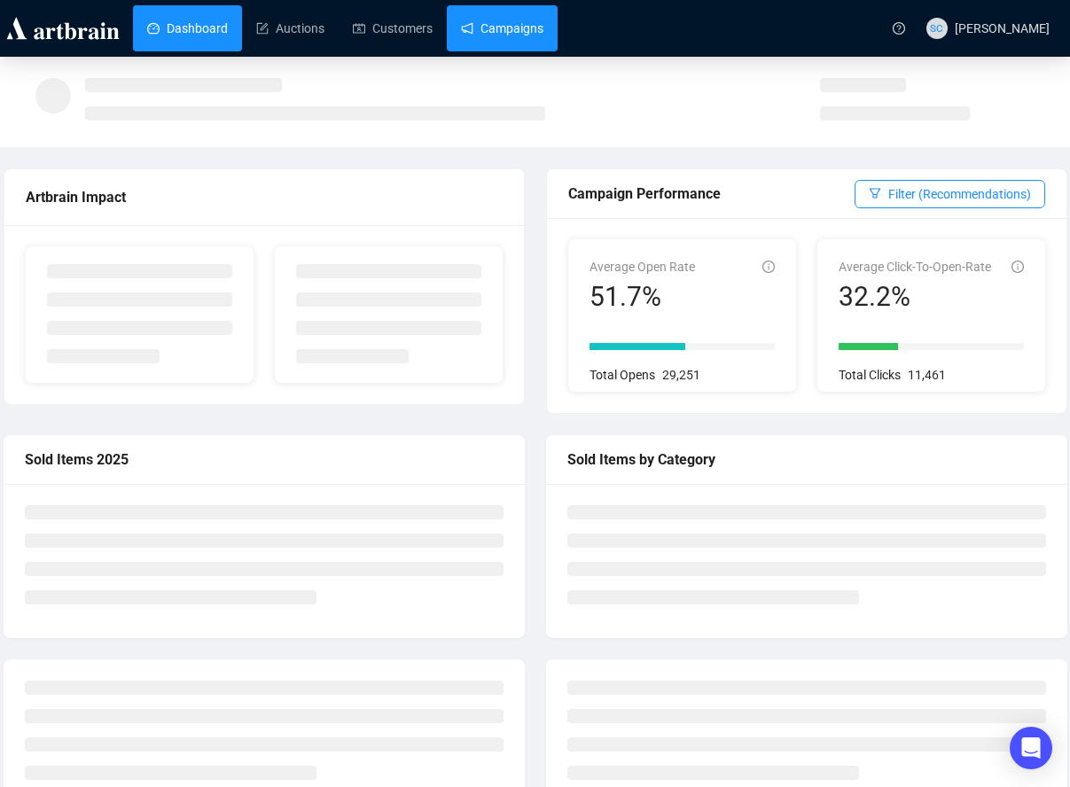
click at [499, 30] on link "Campaigns" at bounding box center [502, 28] width 82 height 46
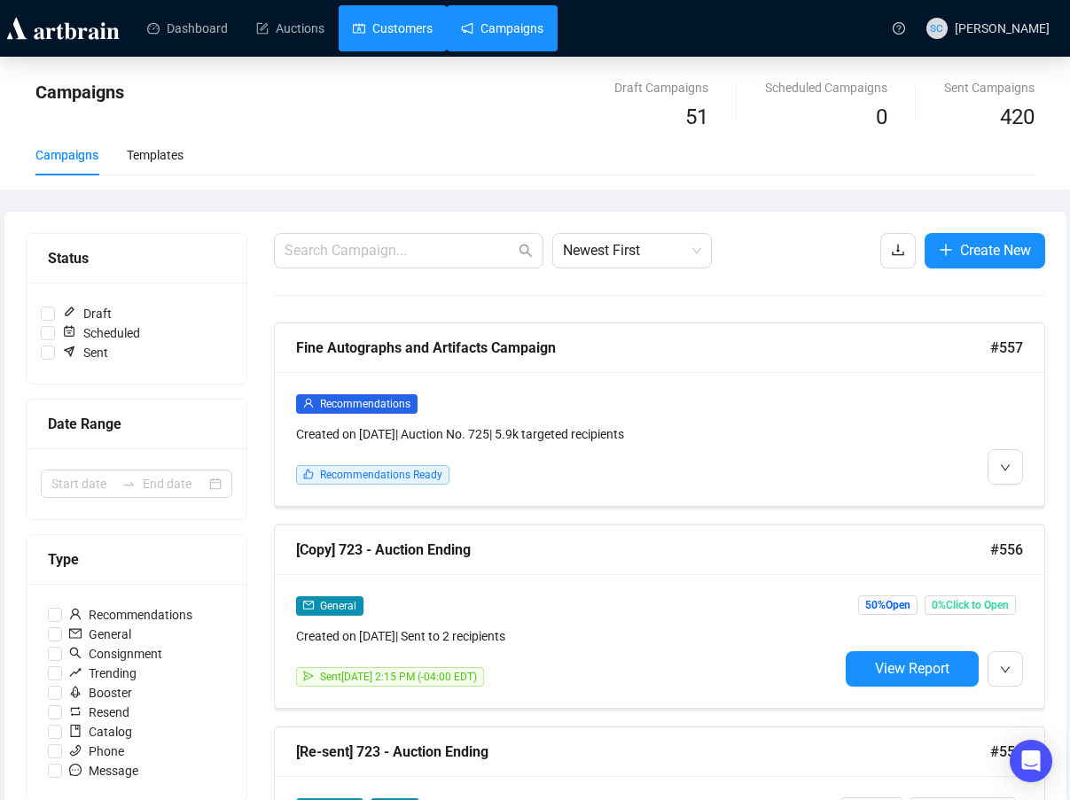
click at [404, 20] on link "Customers" at bounding box center [393, 28] width 80 height 46
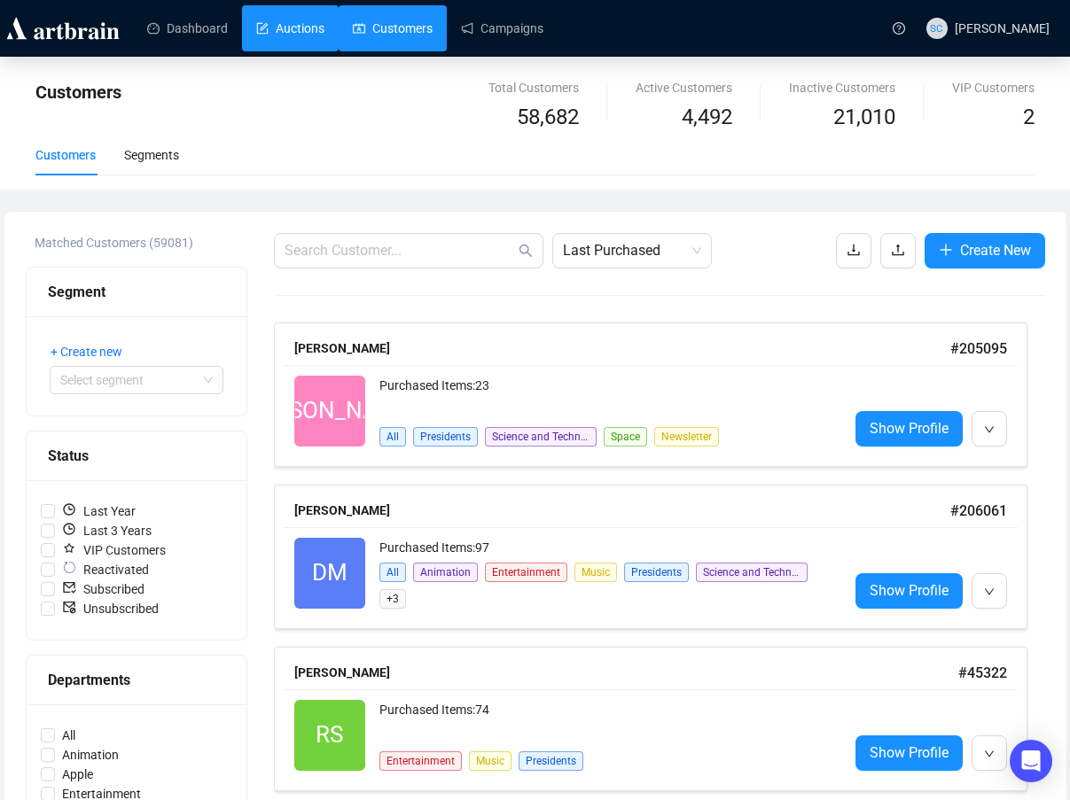
click at [293, 35] on link "Auctions" at bounding box center [290, 28] width 68 height 46
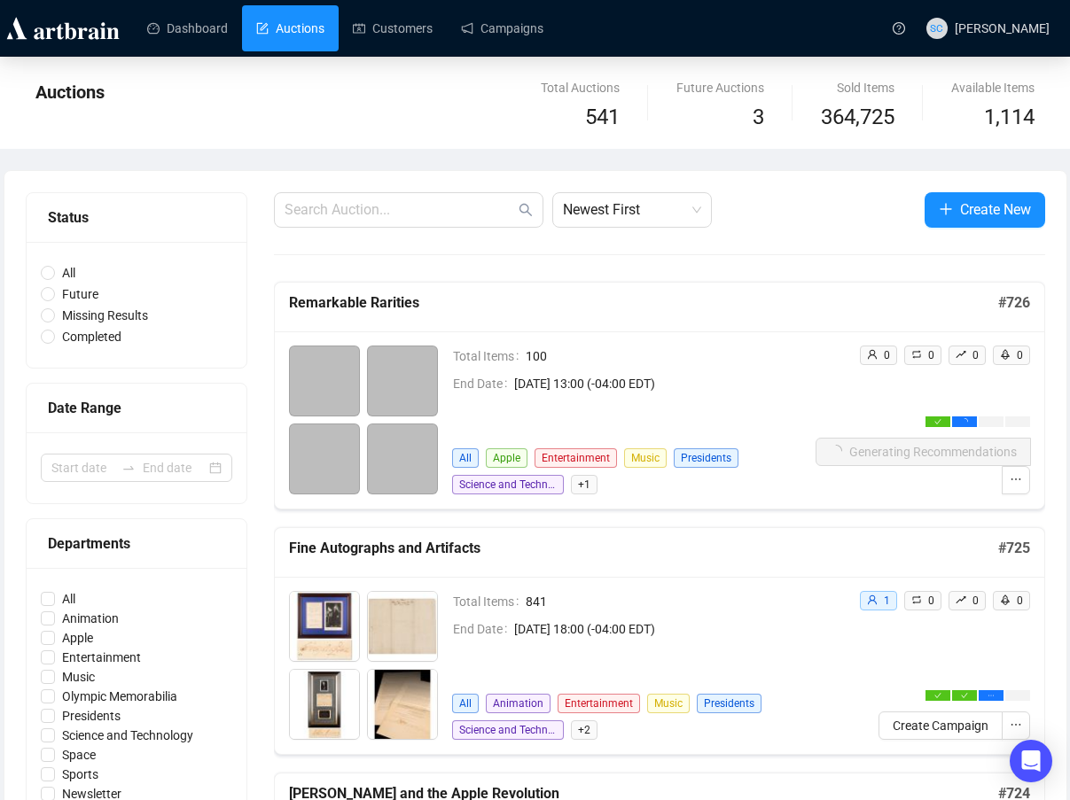
click at [766, 424] on div "Total Items 100 End Date [DATE] 13:00 (-04:00 EDT) All Apple Entertainment Musi…" at bounding box center [633, 420] width 363 height 149
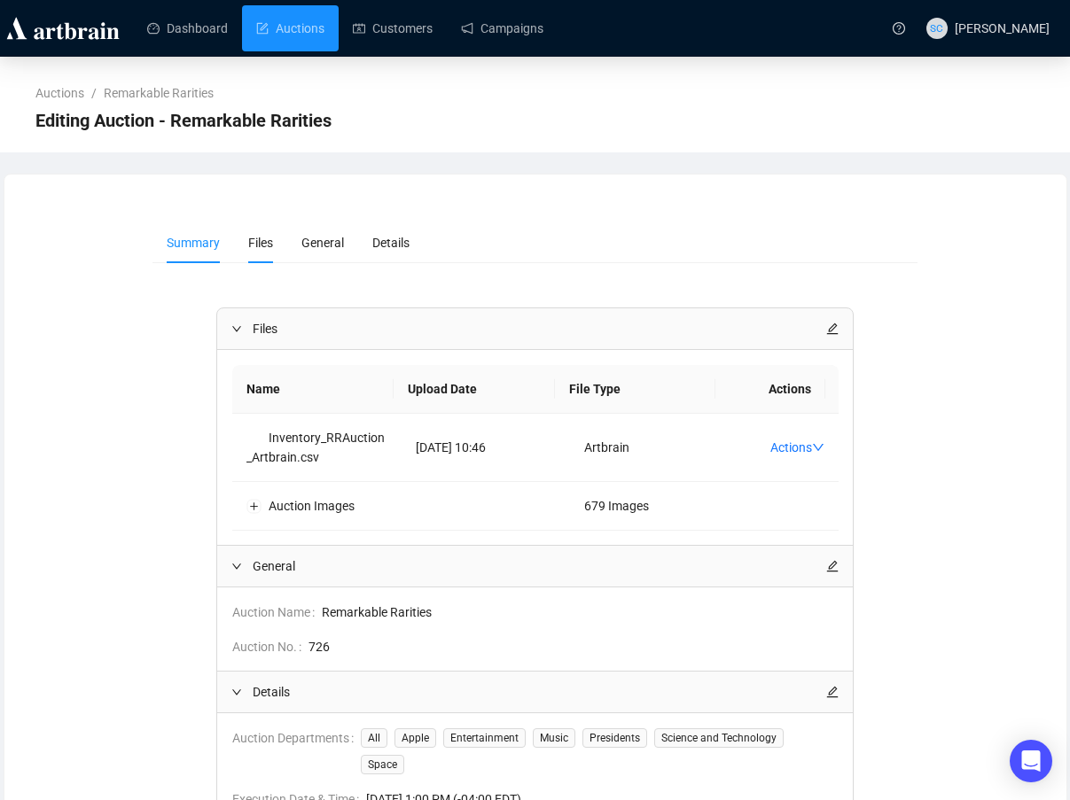
click at [250, 252] on li "Files" at bounding box center [260, 242] width 53 height 41
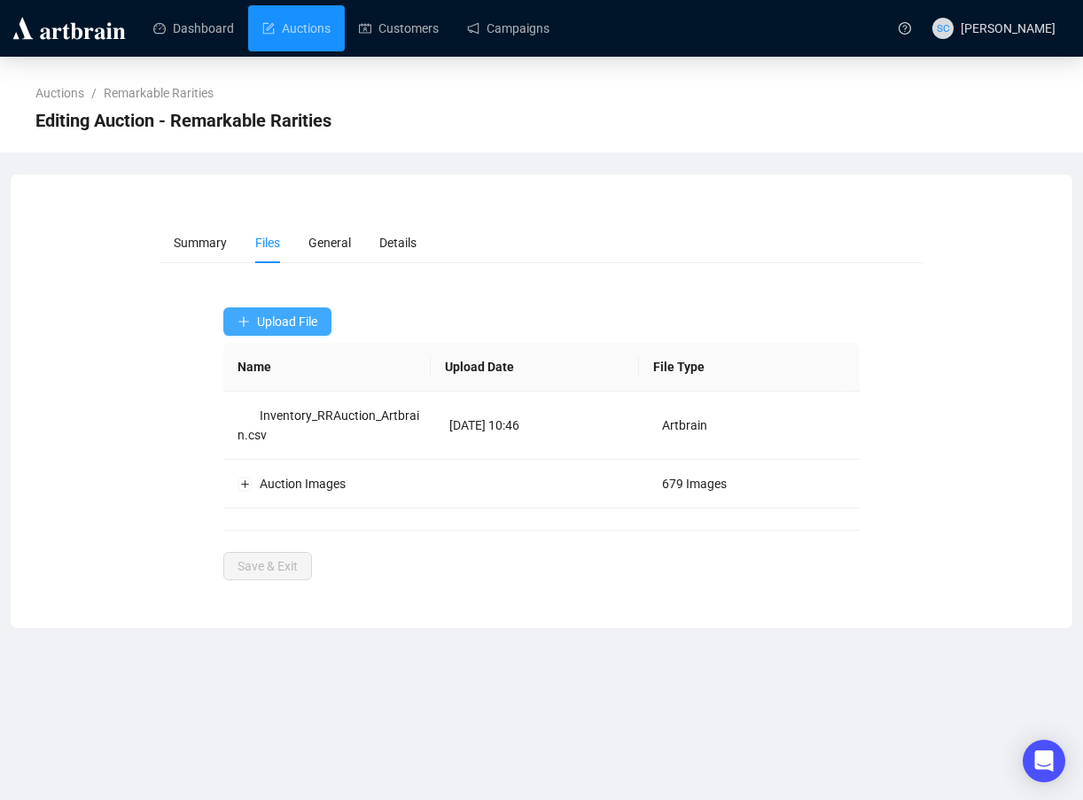
click at [285, 325] on span "Upload File" at bounding box center [287, 322] width 60 height 14
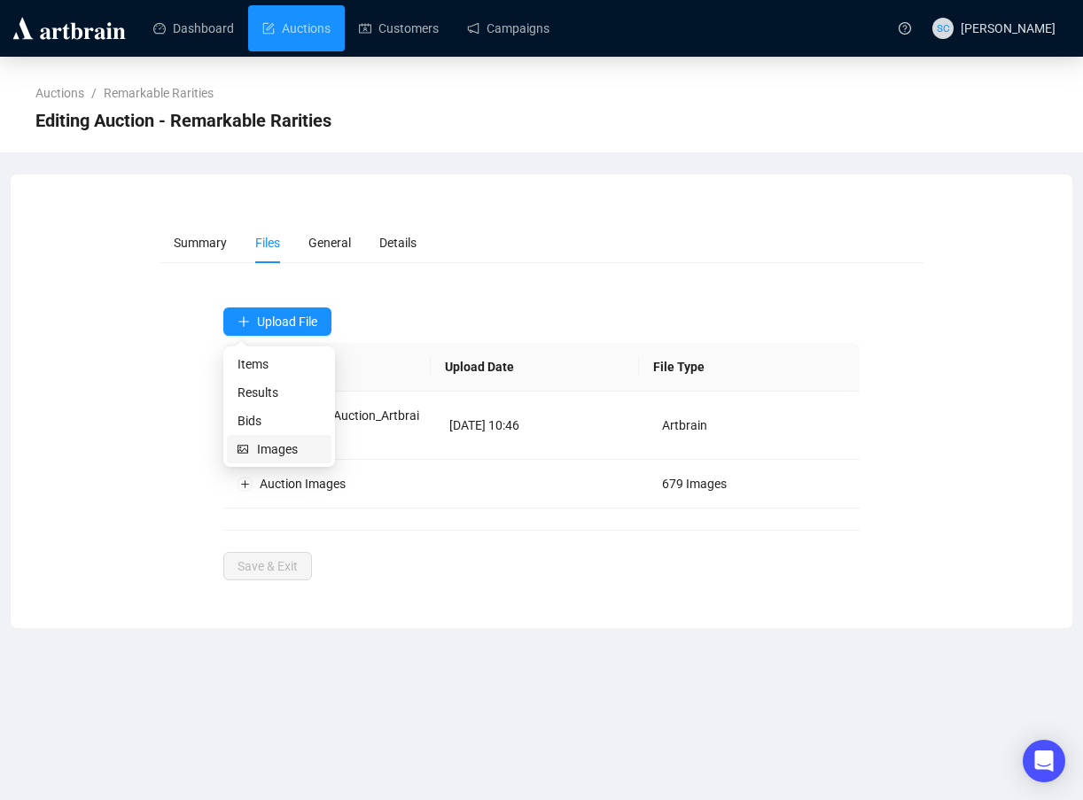
click at [262, 443] on span "Images" at bounding box center [289, 449] width 64 height 19
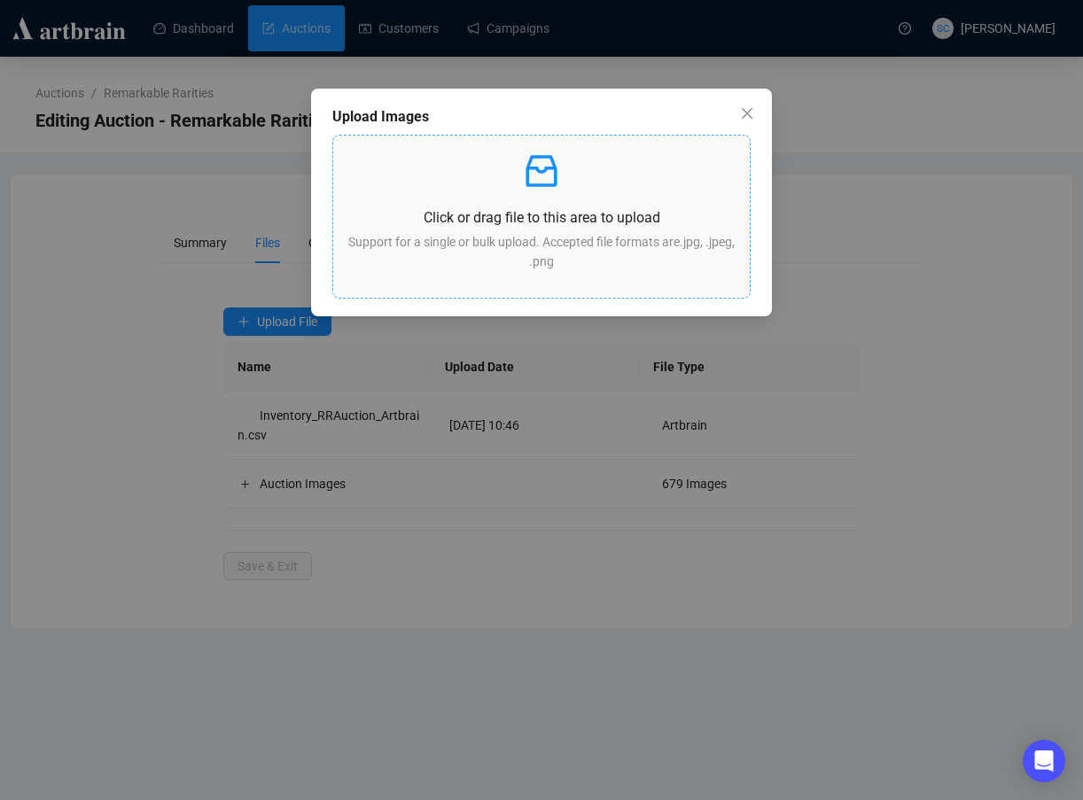
click at [468, 217] on p "Click or drag file to this area to upload" at bounding box center [541, 217] width 388 height 22
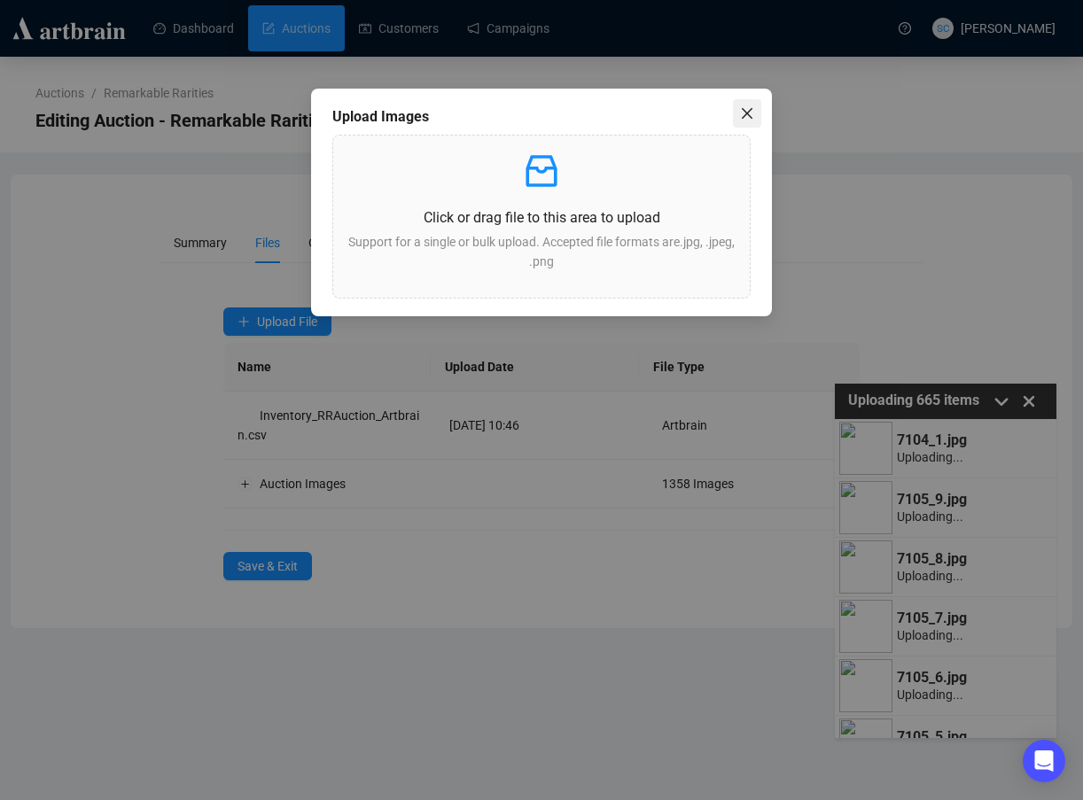
click at [746, 118] on icon "close" at bounding box center [747, 113] width 14 height 14
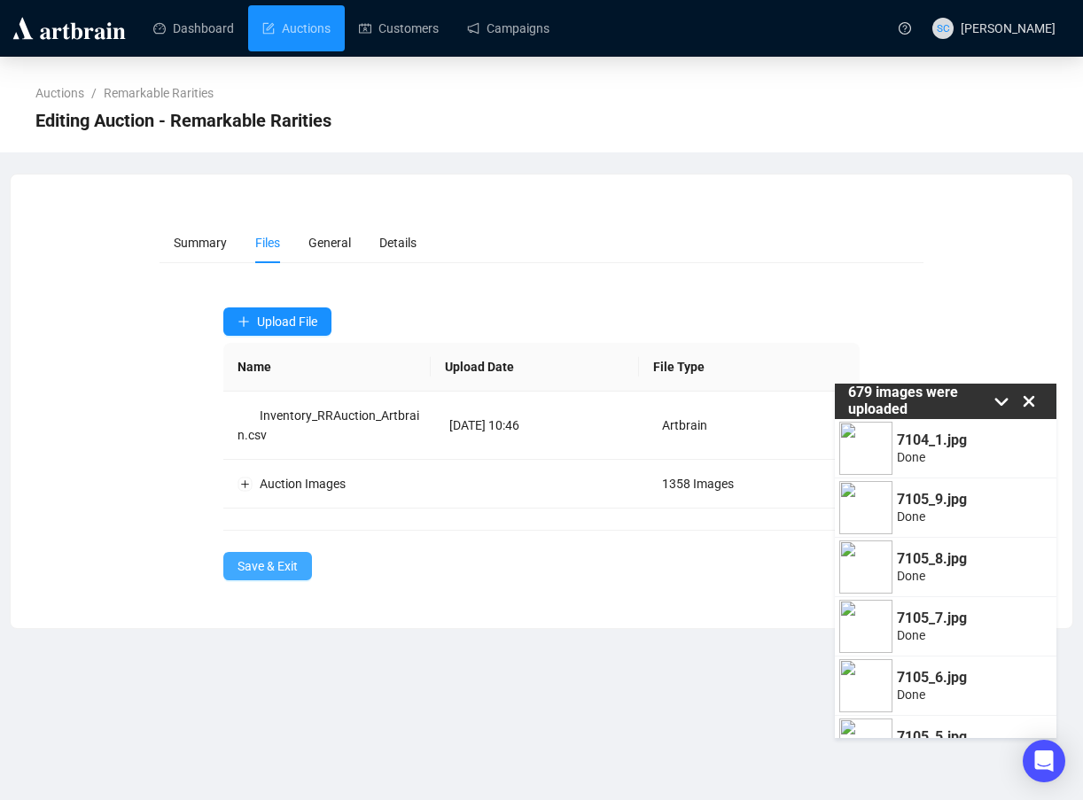
click at [262, 564] on span "Save & Exit" at bounding box center [267, 565] width 60 height 19
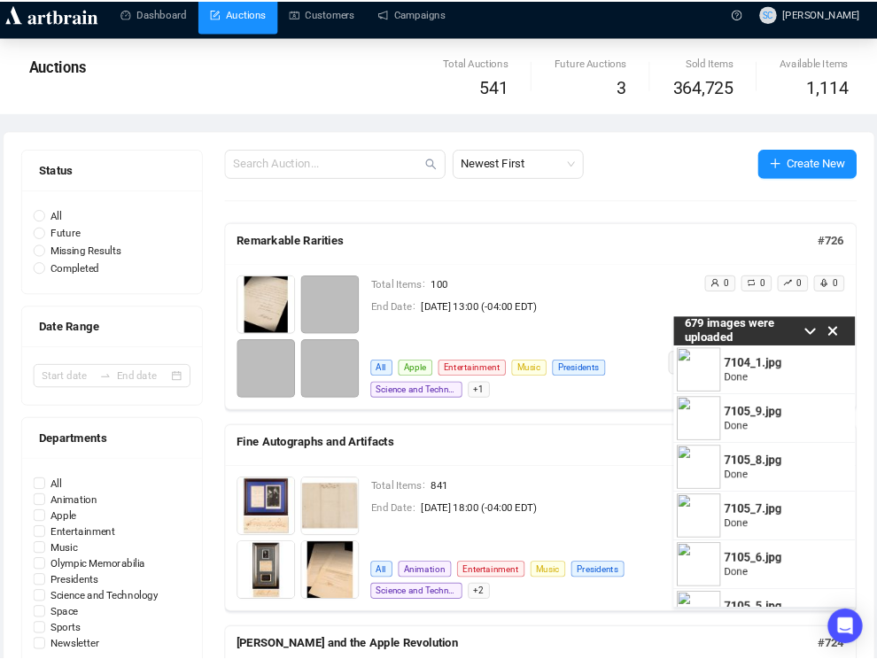
scroll to position [23, 0]
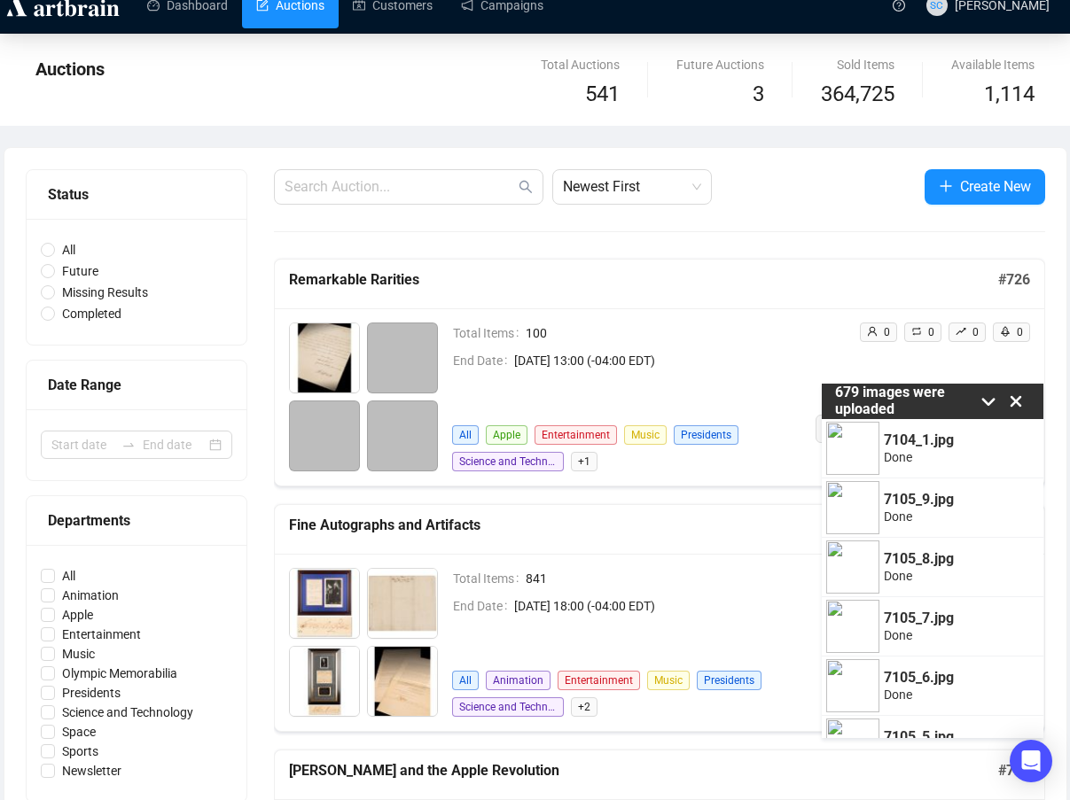
click at [989, 402] on icon at bounding box center [987, 402] width 13 height 8
